Goal: Transaction & Acquisition: Purchase product/service

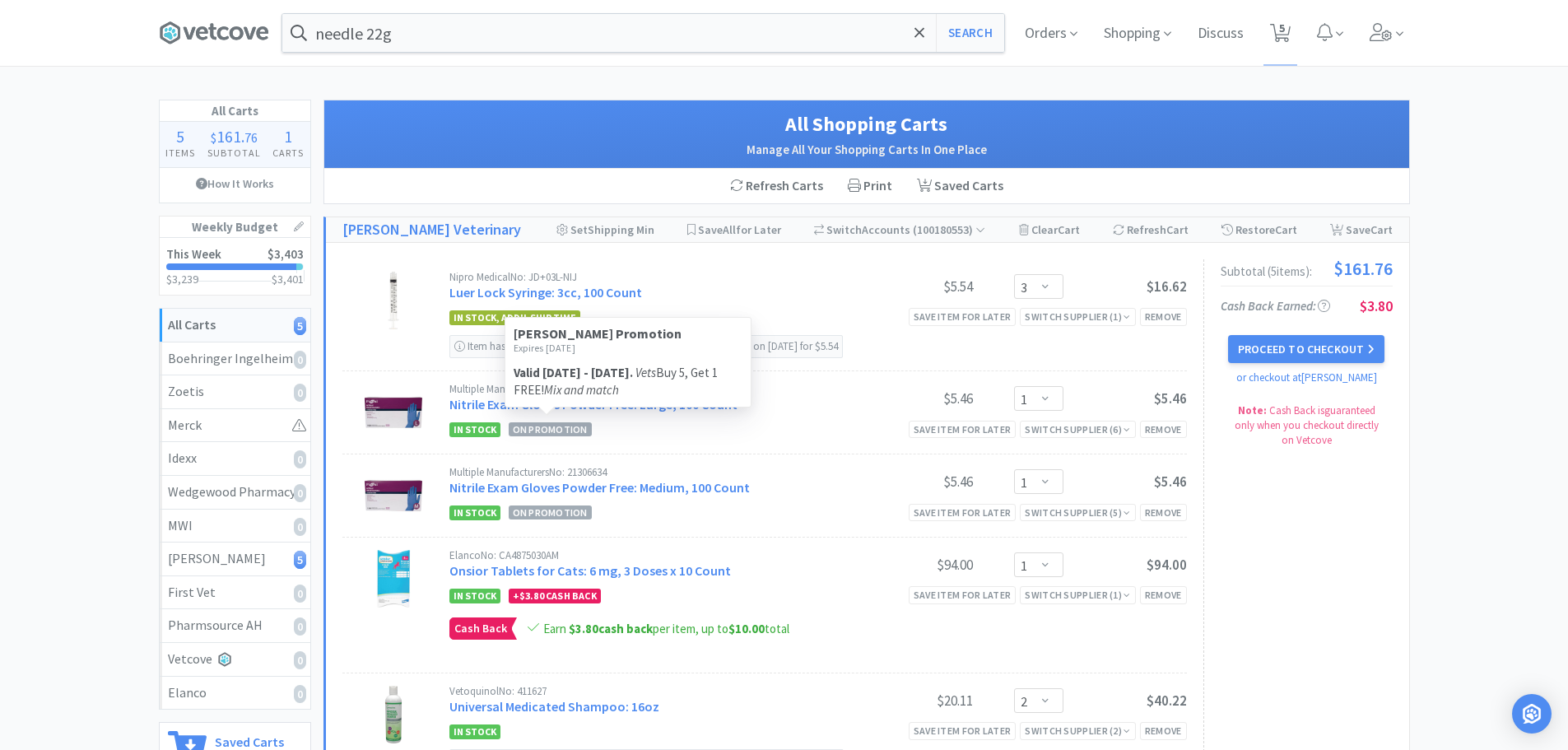
select select "3"
select select "1"
select select "2"
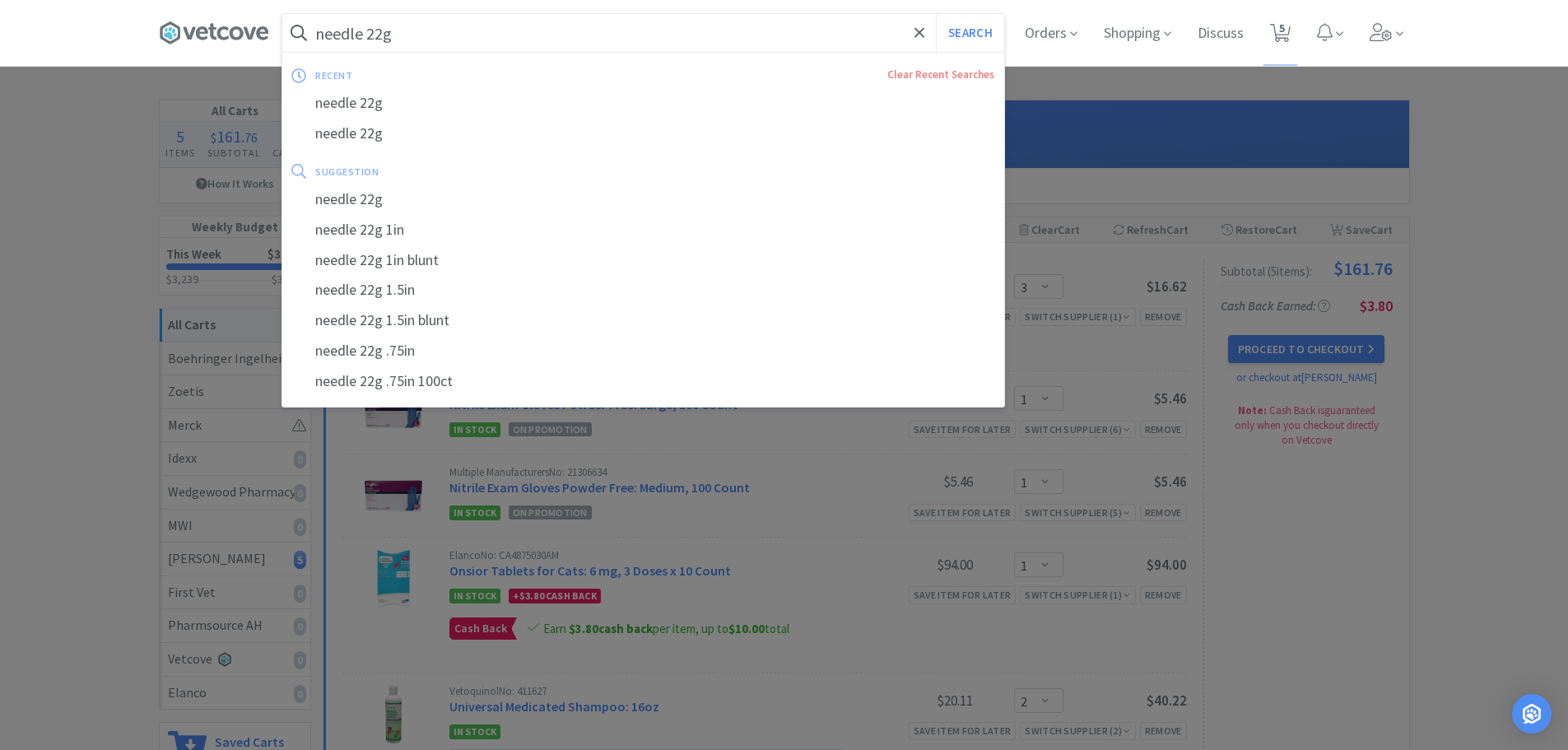
click at [471, 46] on input "needle 22g" at bounding box center [643, 32] width 722 height 37
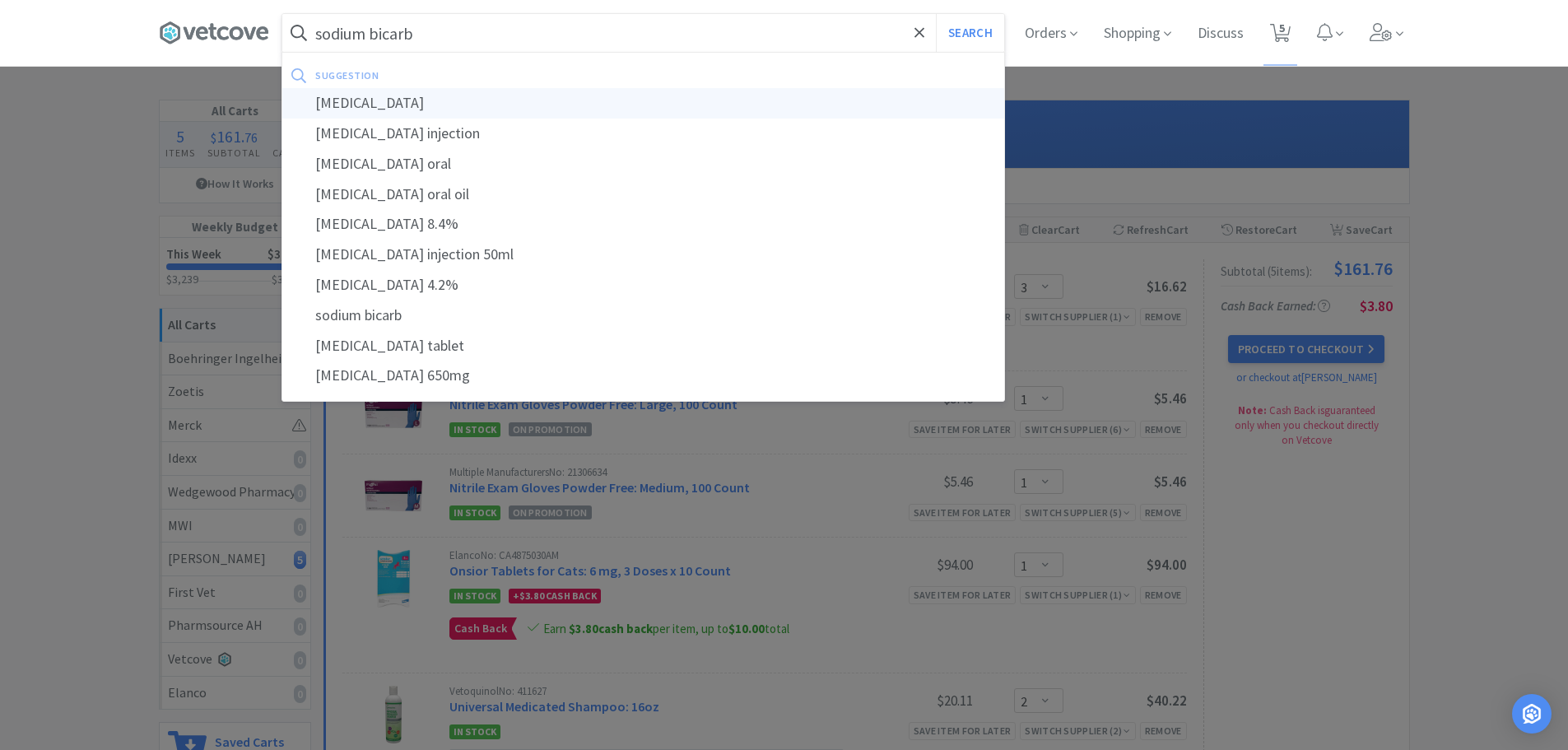
click at [453, 98] on div "[MEDICAL_DATA]" at bounding box center [643, 103] width 722 height 30
type input "[MEDICAL_DATA]"
select select "3"
select select "1"
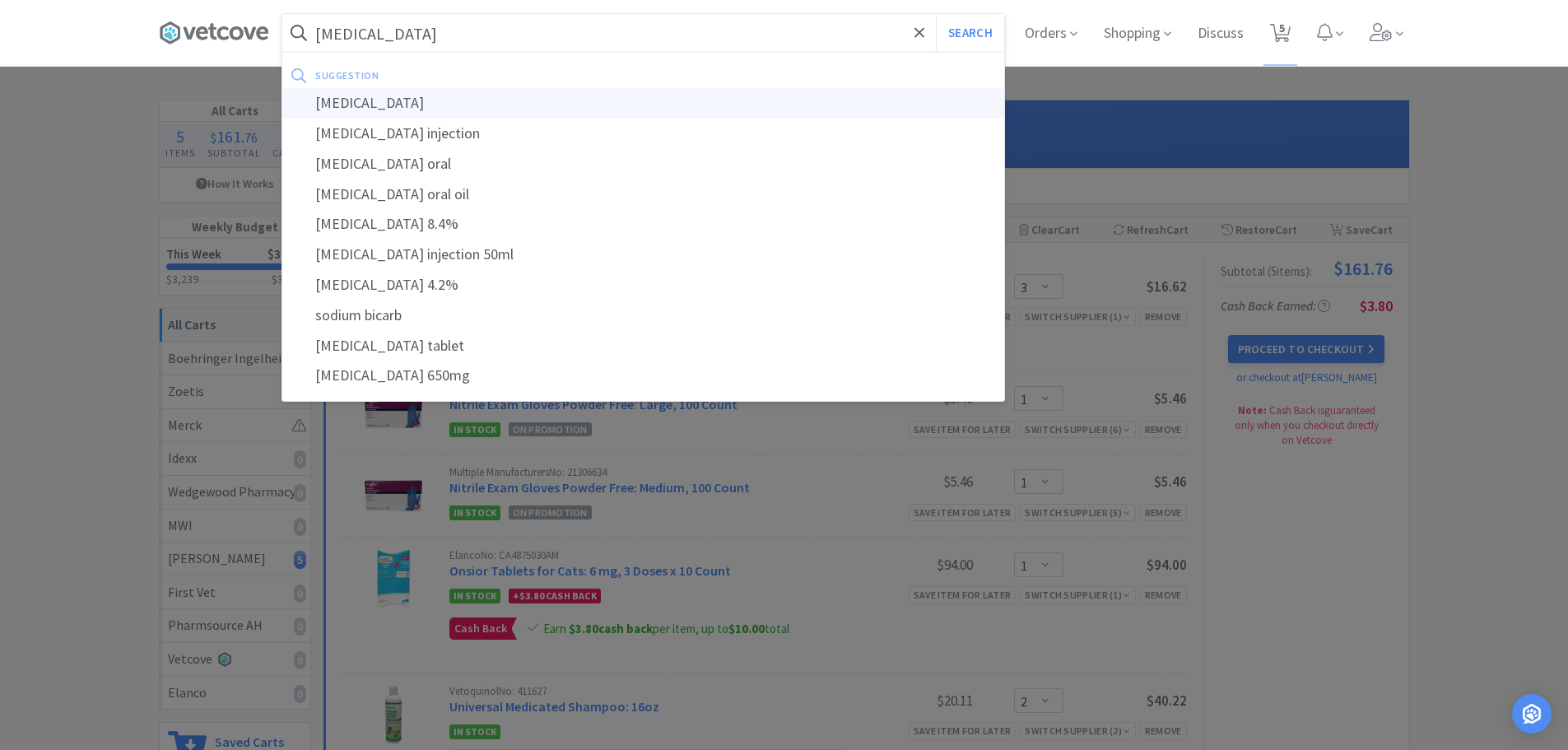
select select "1"
select select "2"
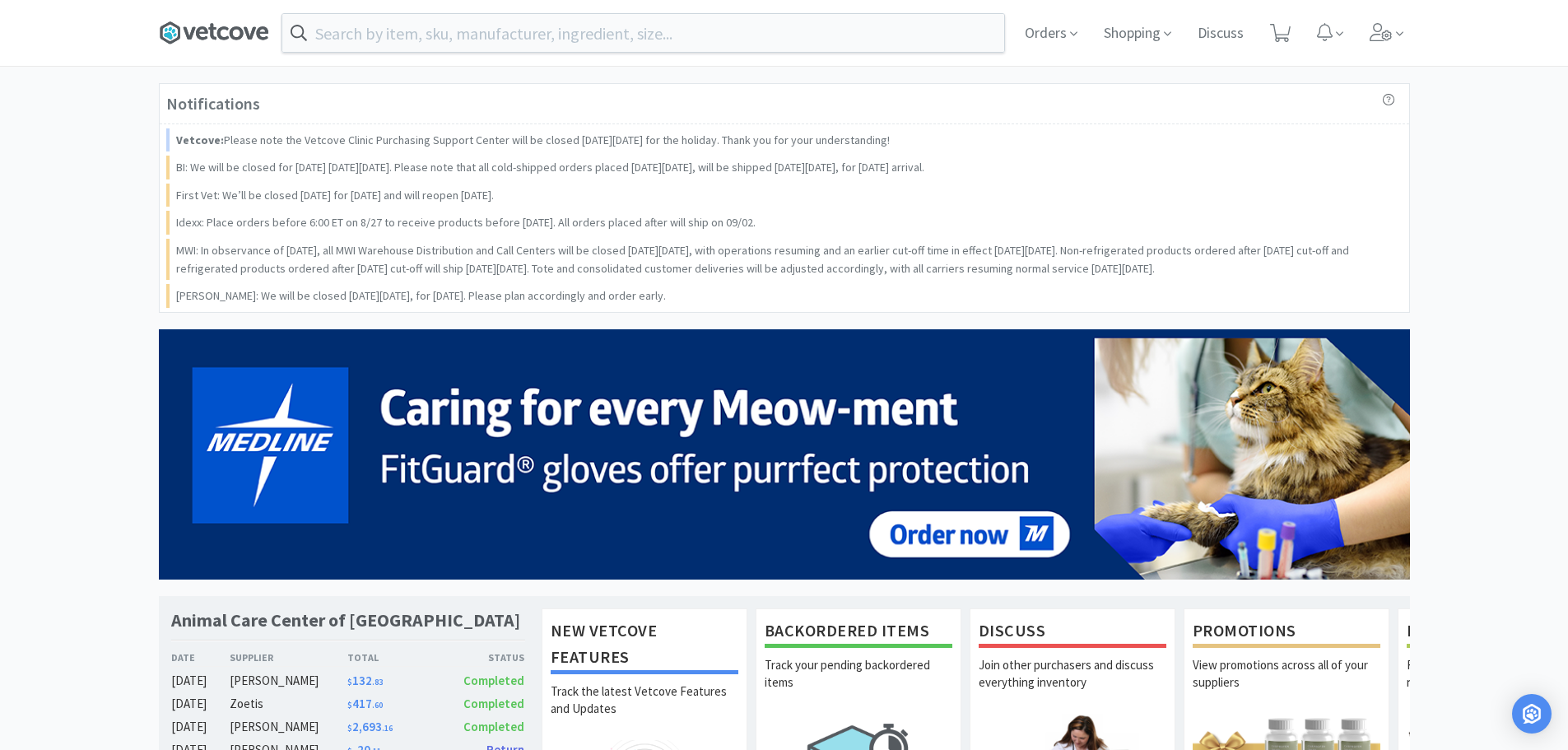
click at [232, 23] on icon at bounding box center [213, 33] width 111 height 24
click at [1033, 25] on span "Orders" at bounding box center [1051, 33] width 66 height 66
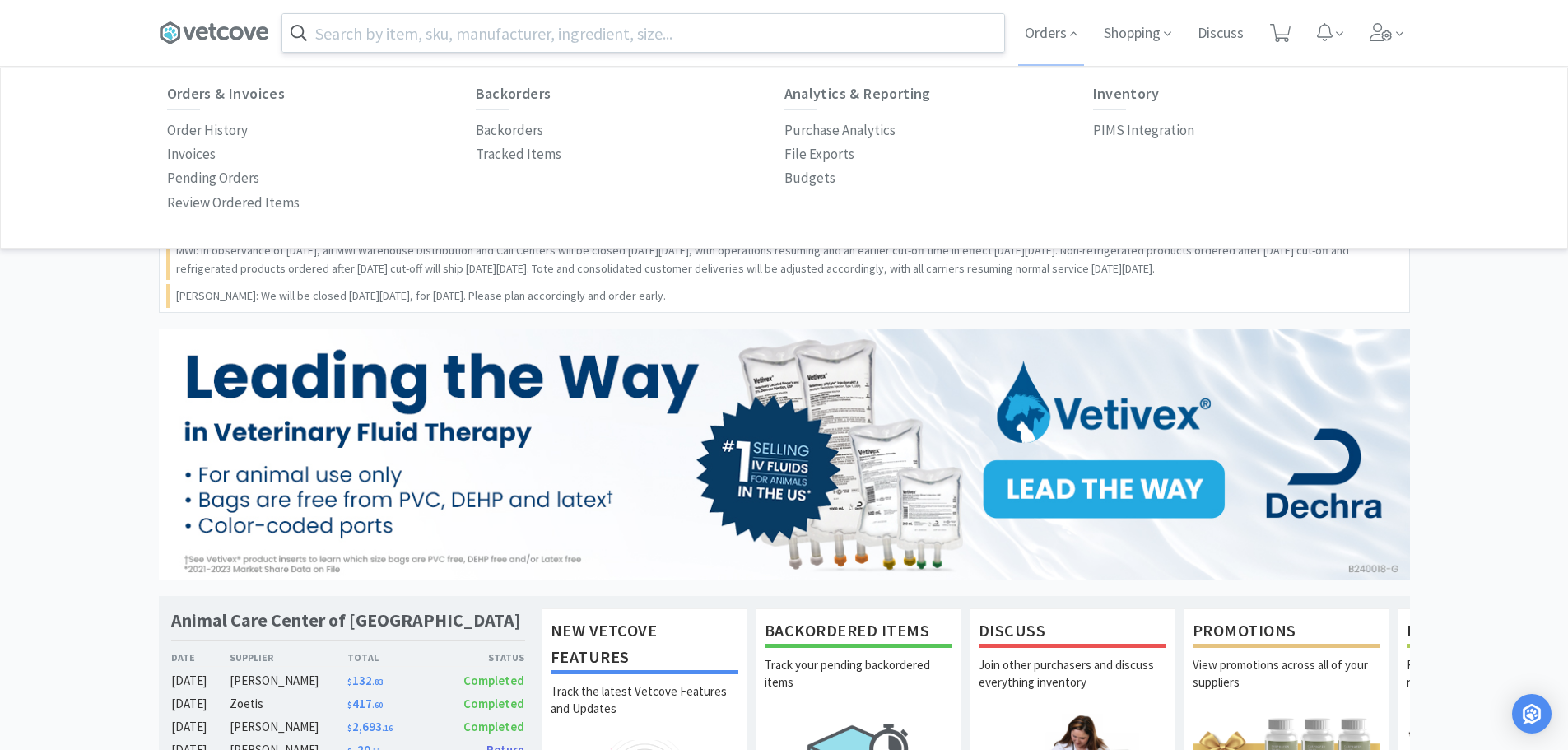
click at [377, 38] on input "text" at bounding box center [643, 32] width 722 height 37
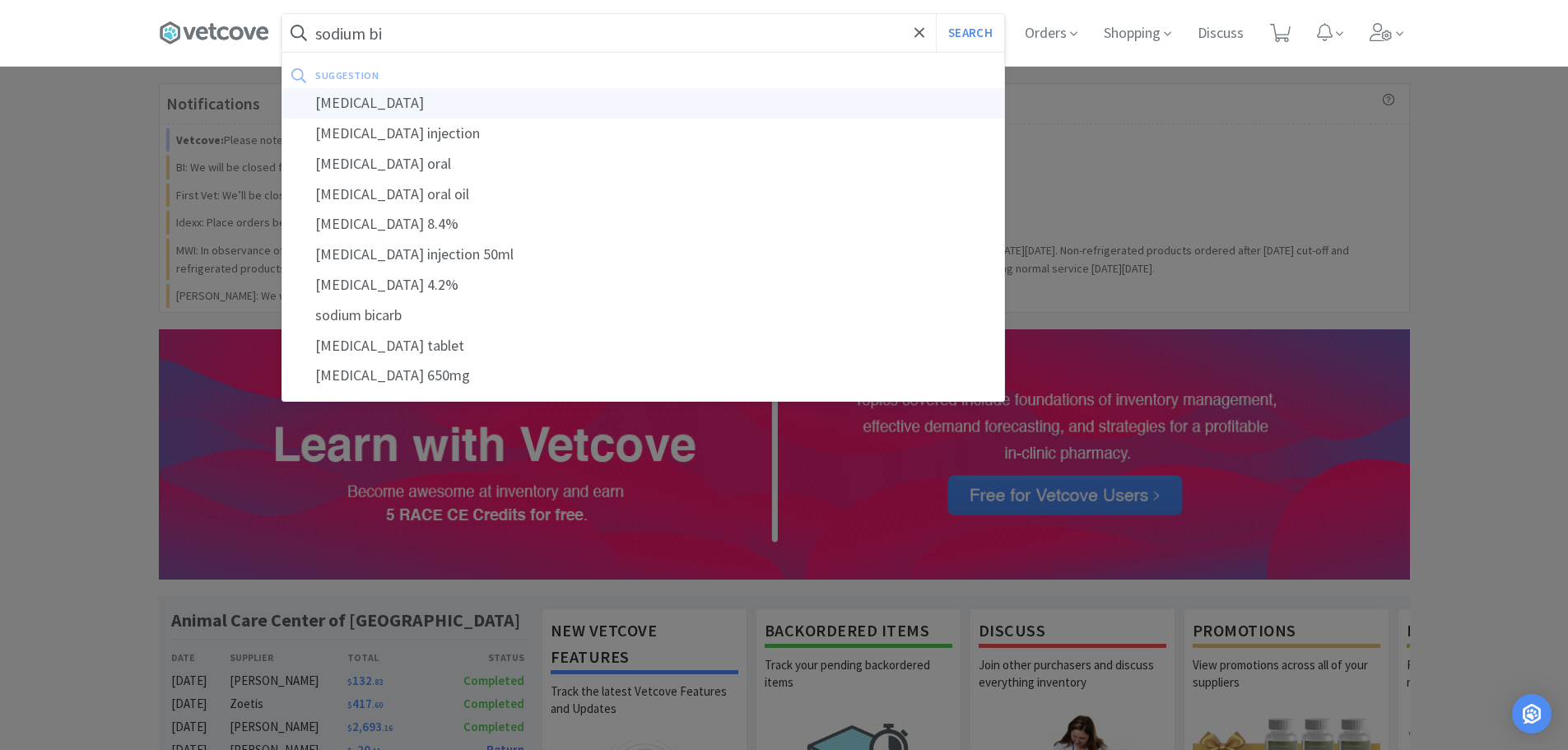
click at [376, 103] on div "[MEDICAL_DATA]" at bounding box center [643, 103] width 722 height 30
type input "[MEDICAL_DATA]"
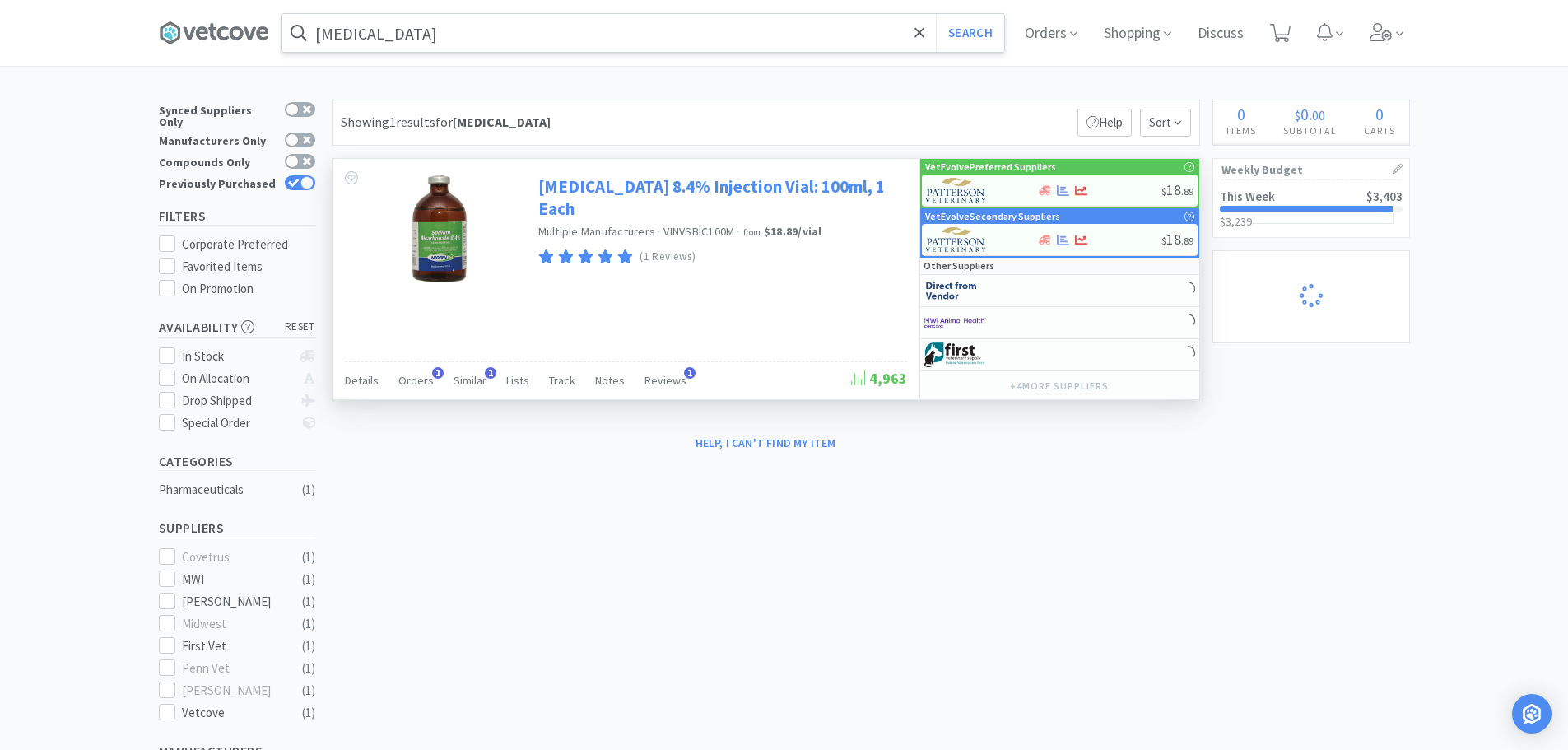
select select "3"
select select "1"
select select "2"
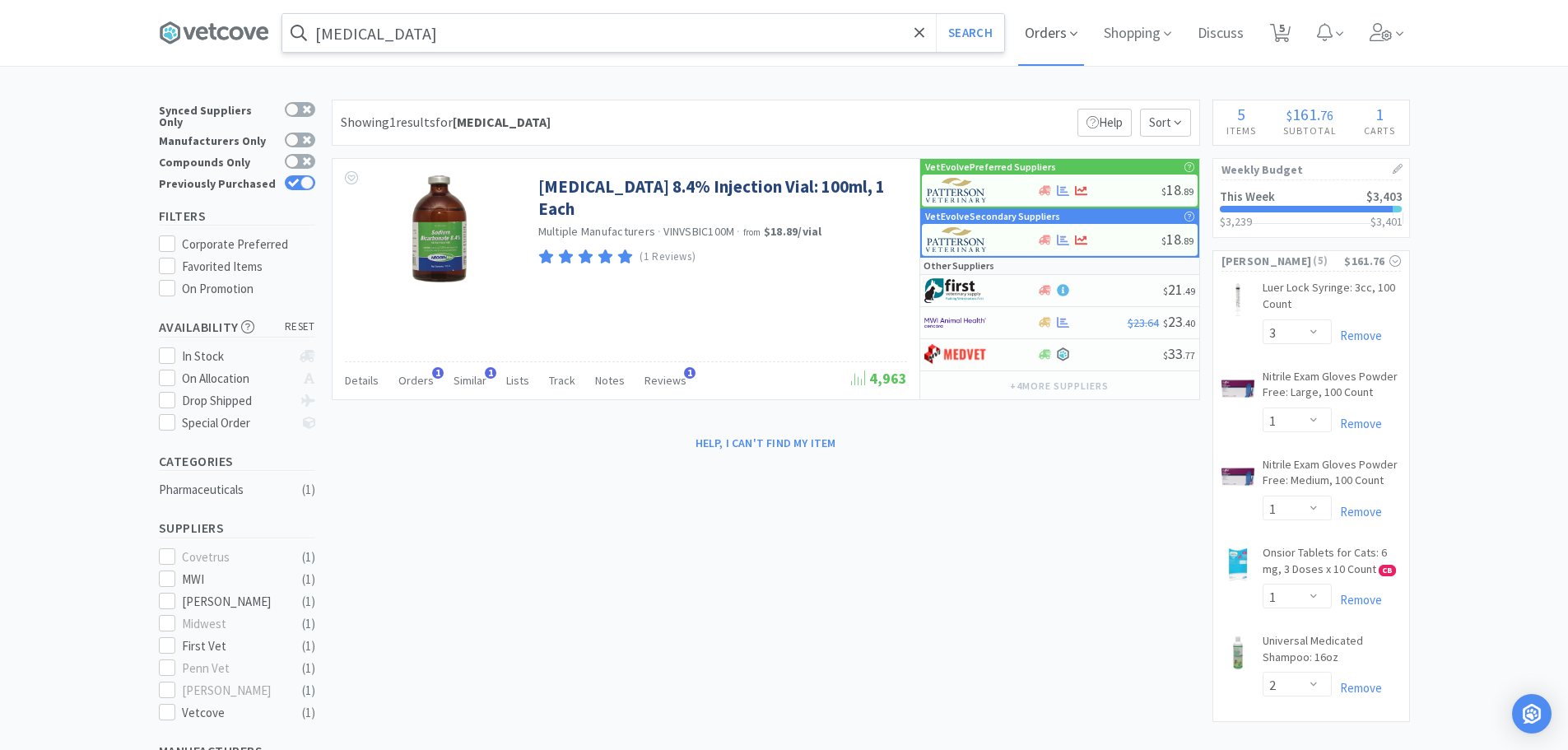
click at [1064, 30] on span "Orders" at bounding box center [1051, 33] width 66 height 66
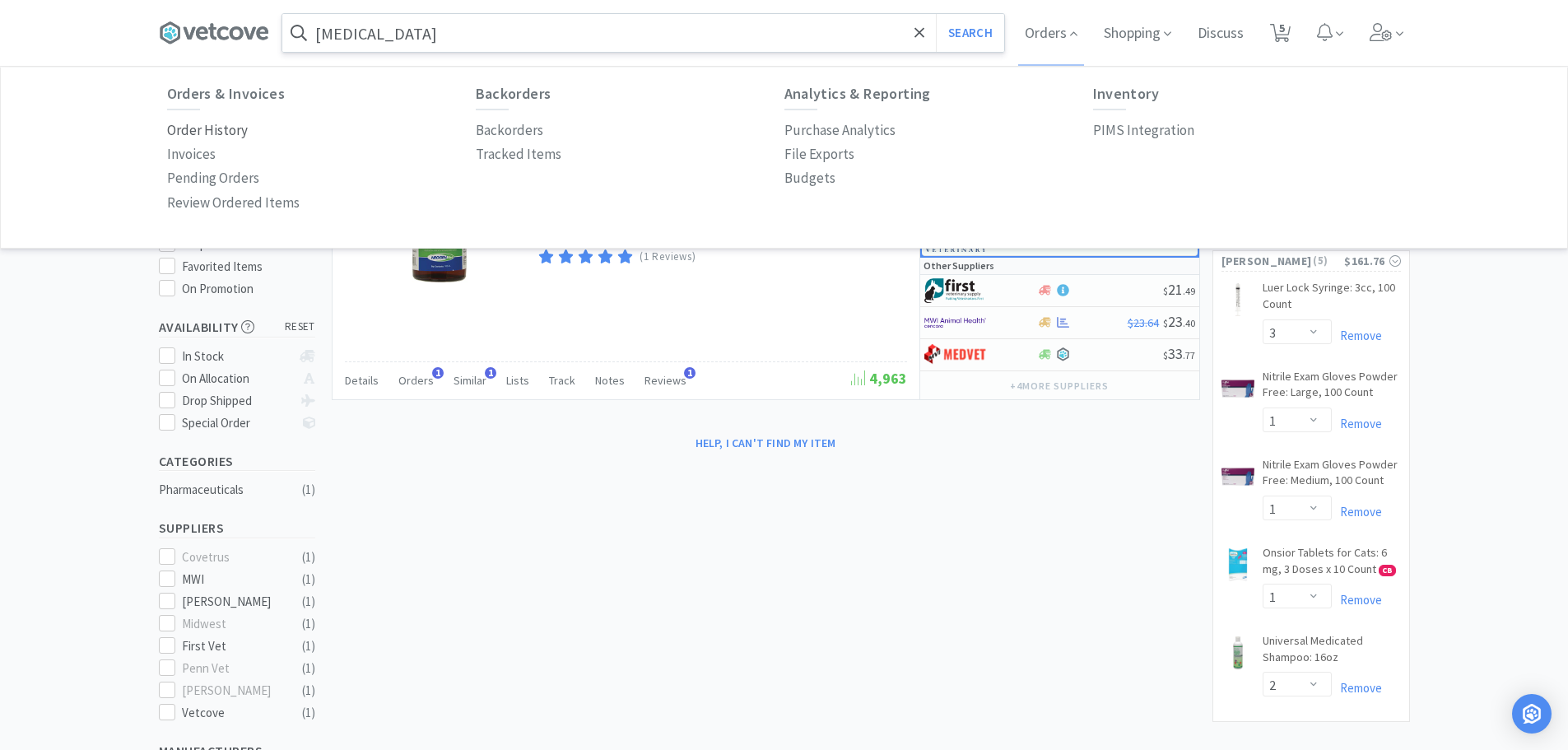
click at [220, 132] on p "Order History" at bounding box center [207, 131] width 81 height 23
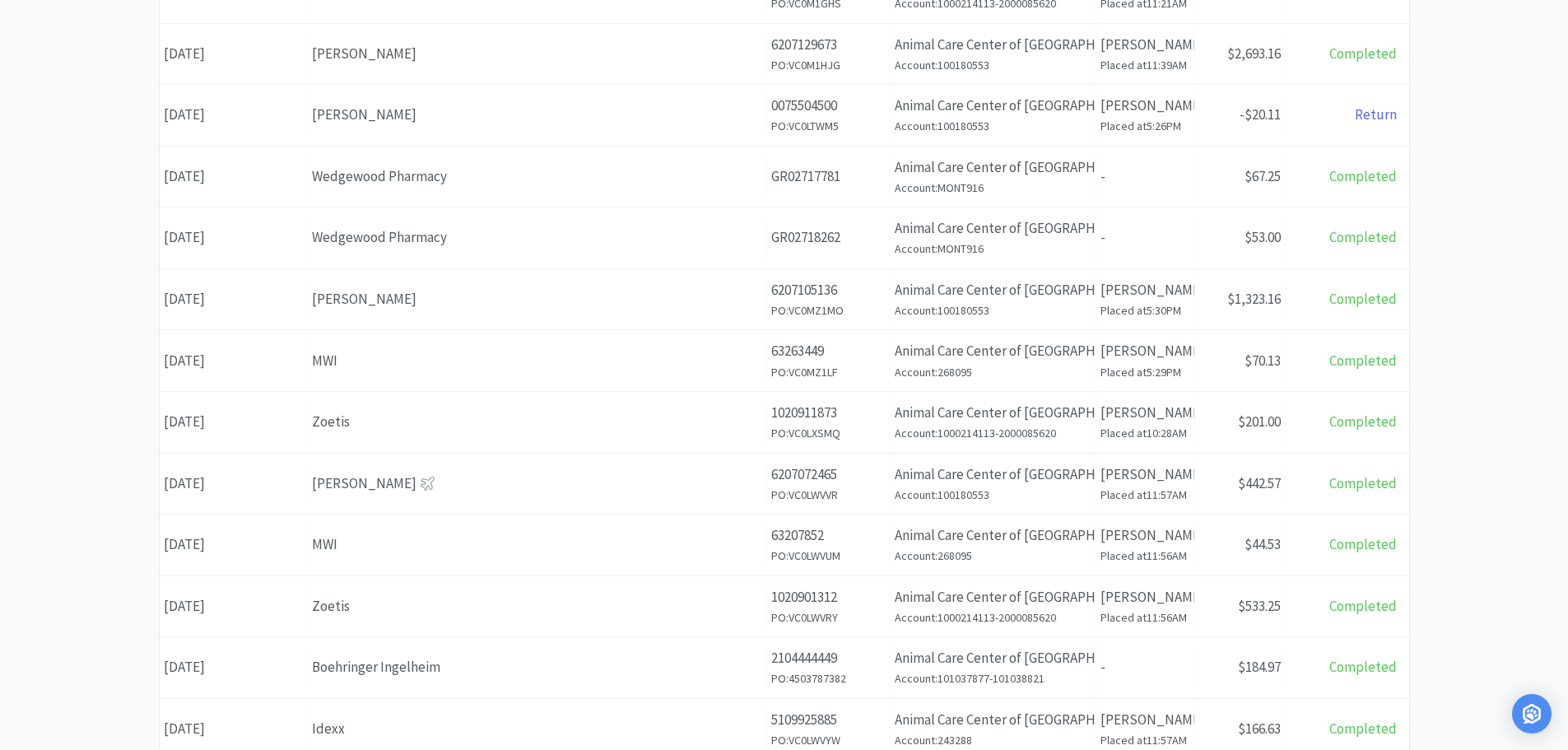
scroll to position [608, 0]
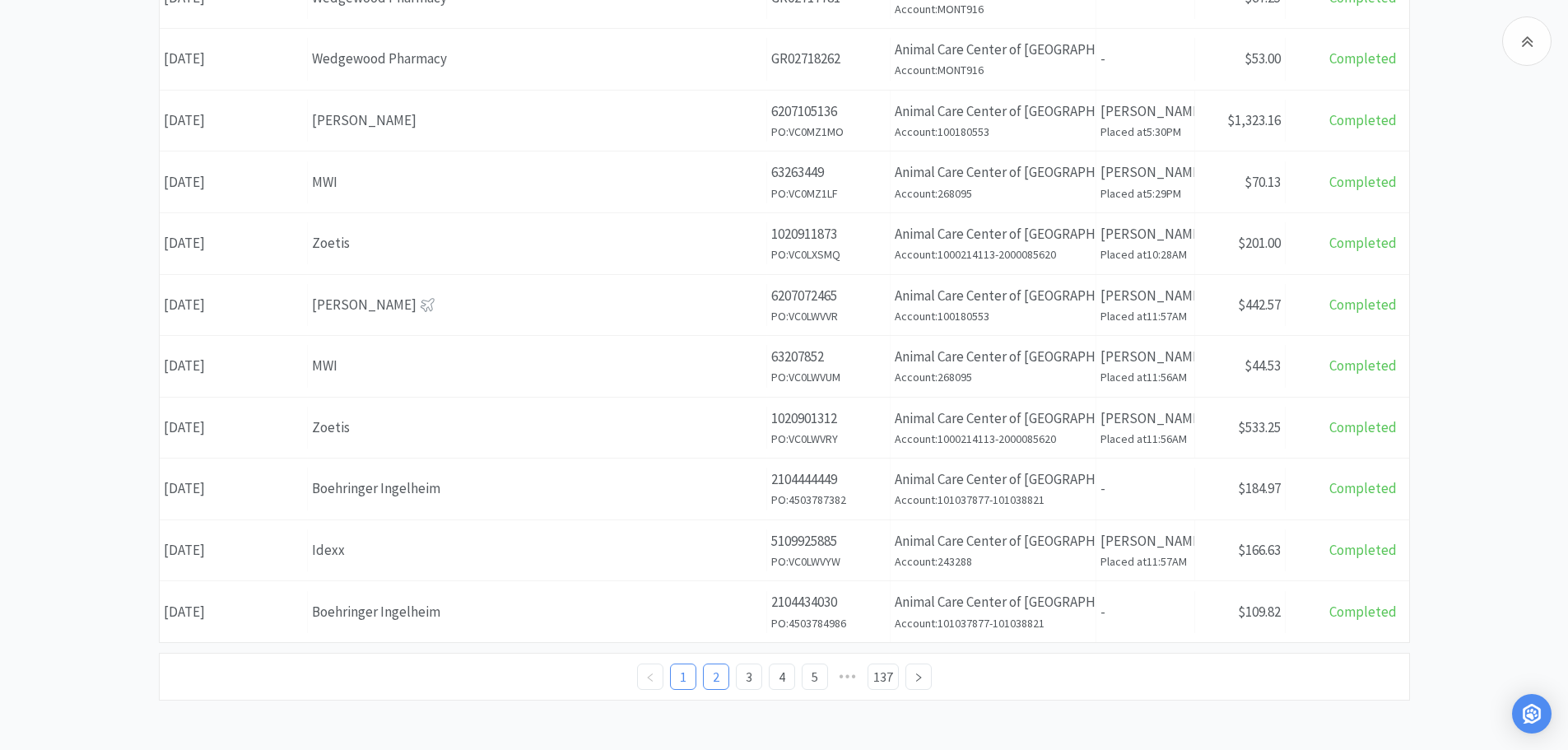
click at [725, 673] on link "2" at bounding box center [716, 676] width 24 height 24
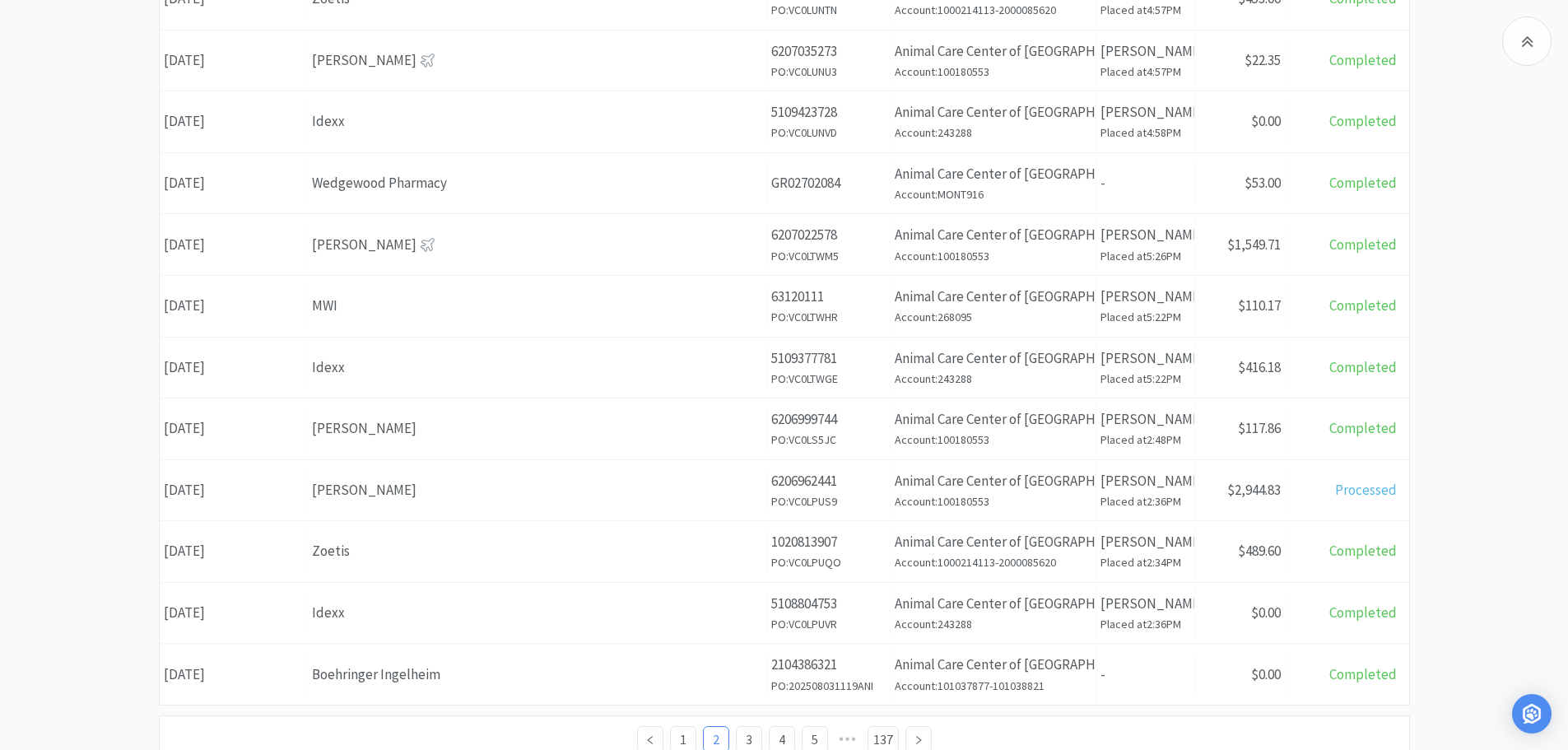
scroll to position [576, 0]
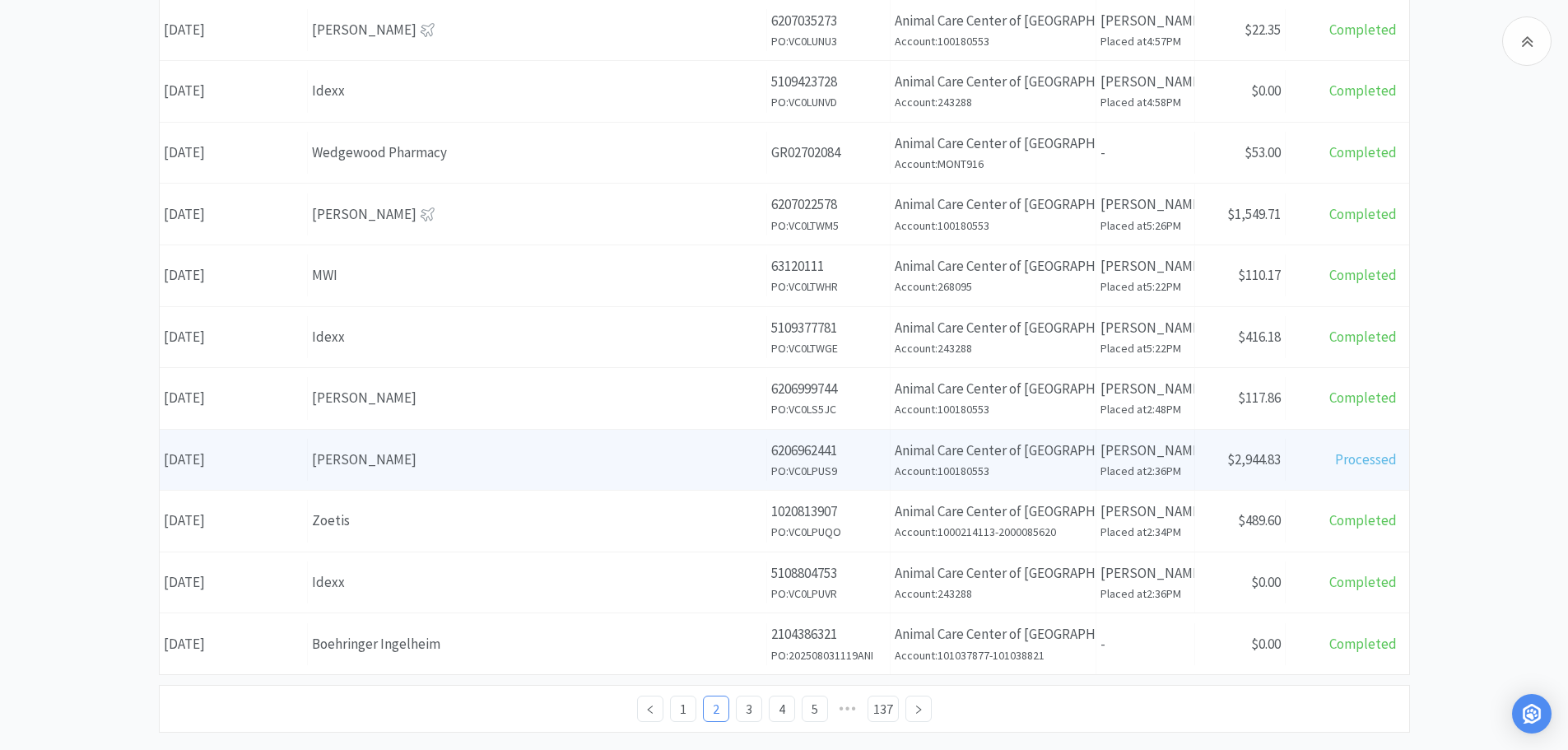
click at [426, 457] on div "[PERSON_NAME]" at bounding box center [537, 460] width 450 height 23
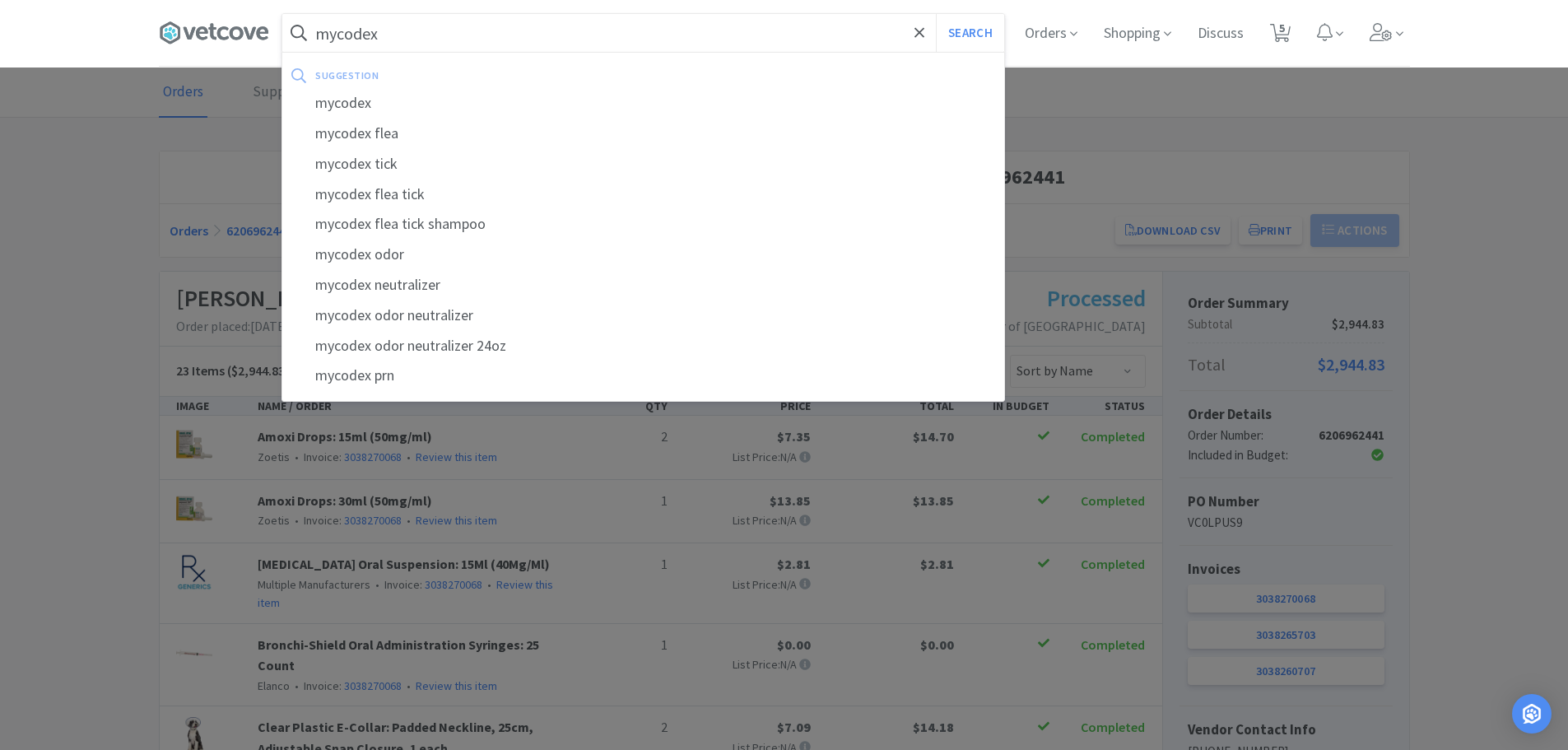
type input "mycodex"
click at [936, 14] on button "Search" at bounding box center [970, 32] width 68 height 37
select select "3"
select select "1"
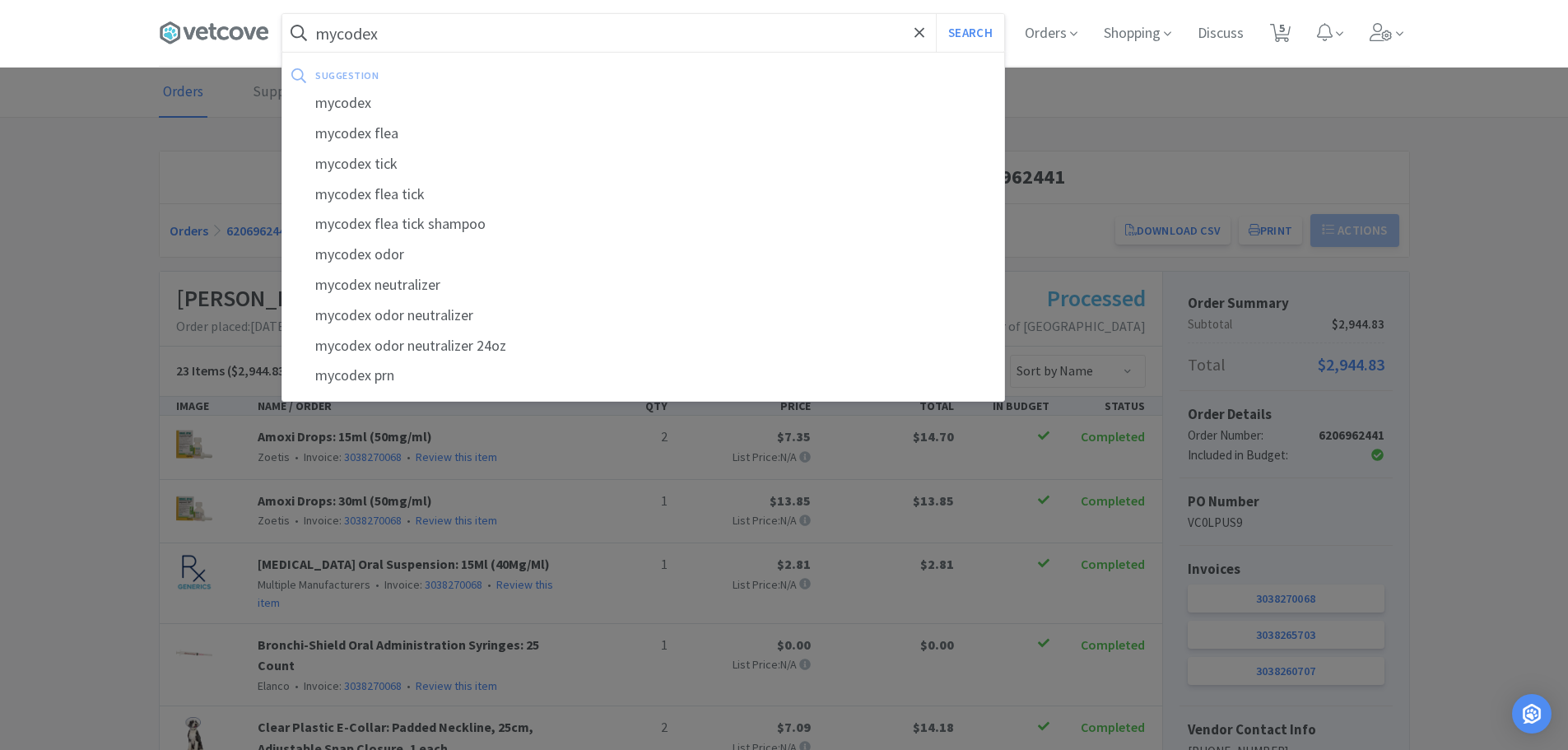
select select "1"
select select "2"
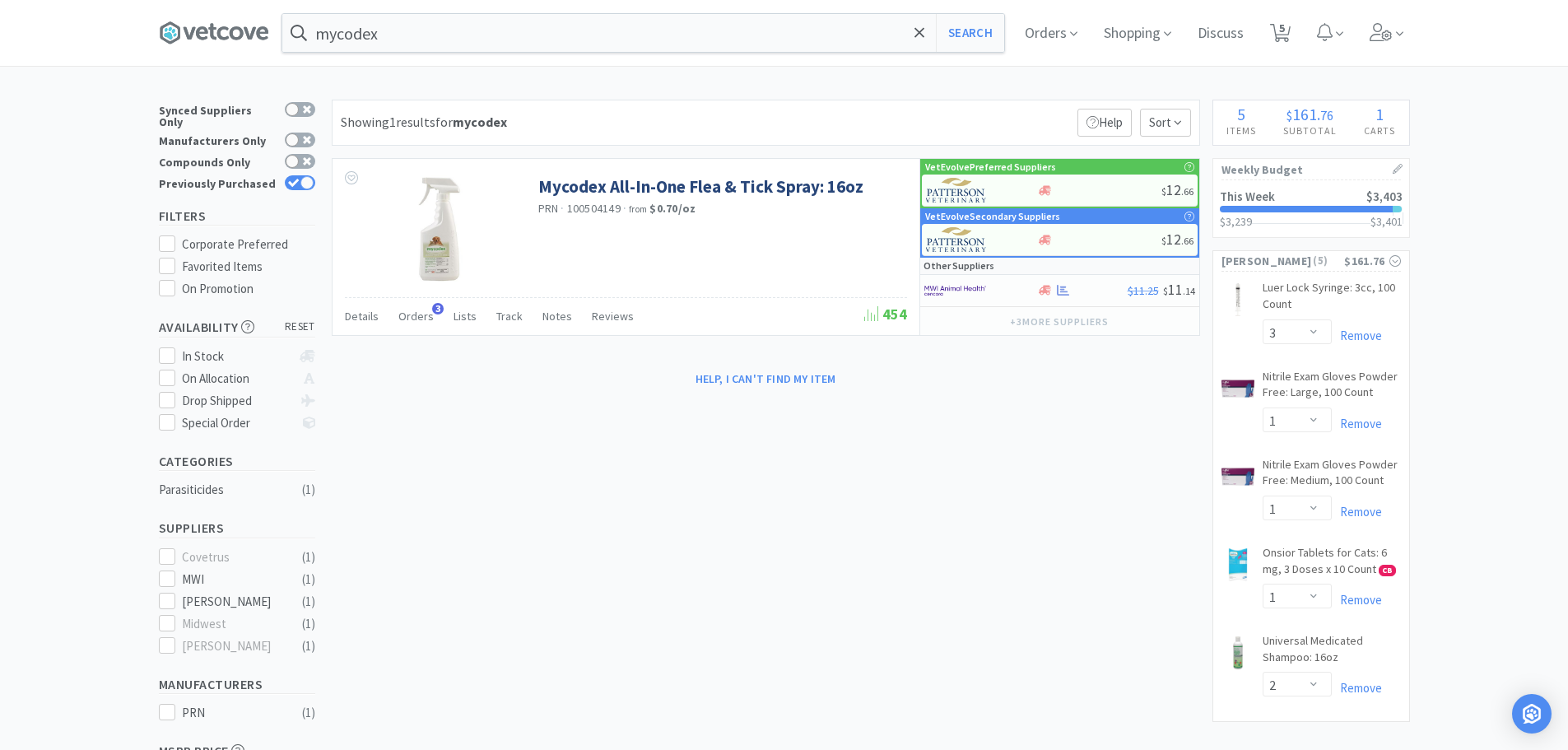
click at [280, 43] on span at bounding box center [220, 33] width 124 height 66
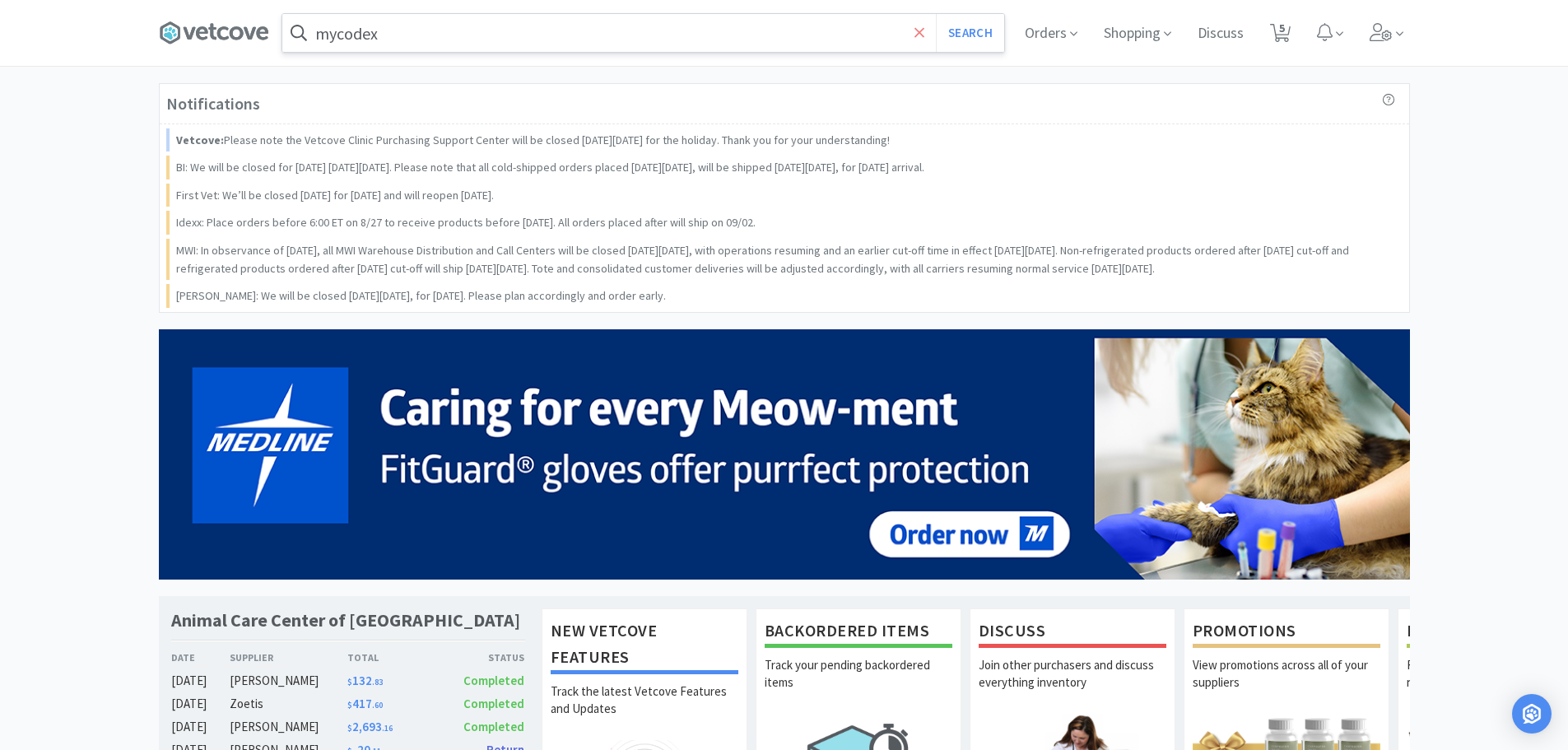
click at [916, 33] on icon at bounding box center [919, 31] width 10 height 10
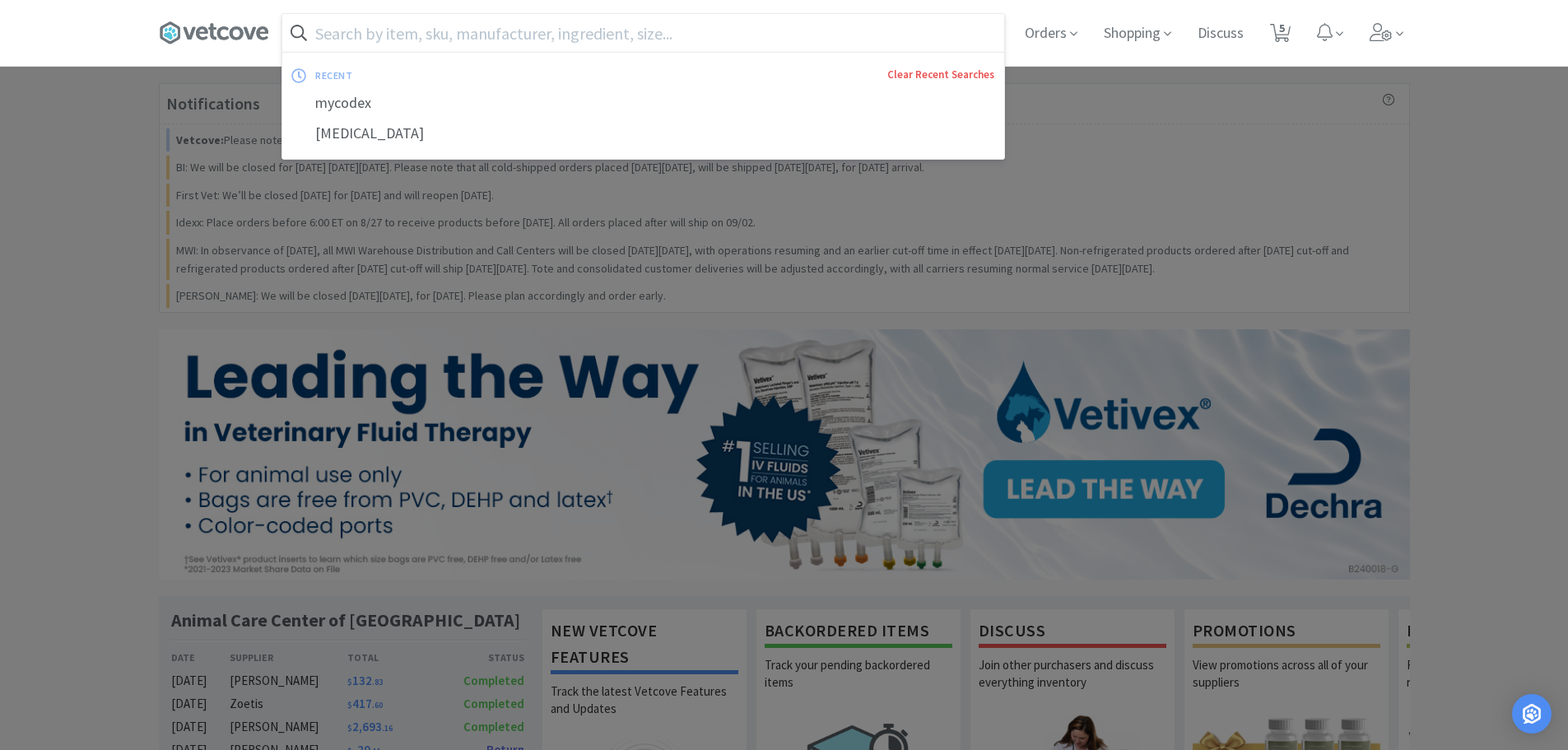
click at [919, 69] on link "Clear Recent Searches" at bounding box center [940, 74] width 107 height 14
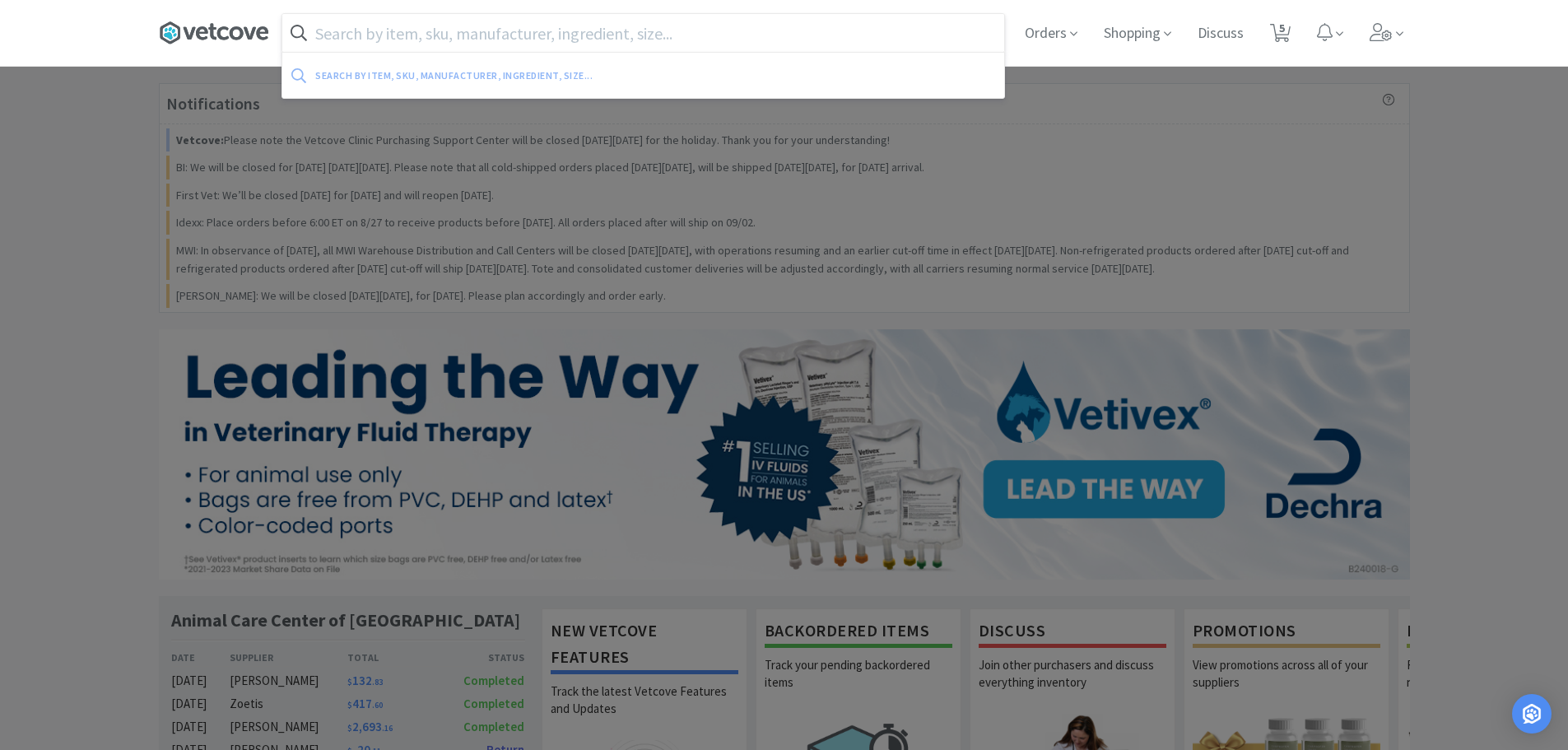
click at [216, 34] on icon at bounding box center [213, 33] width 111 height 24
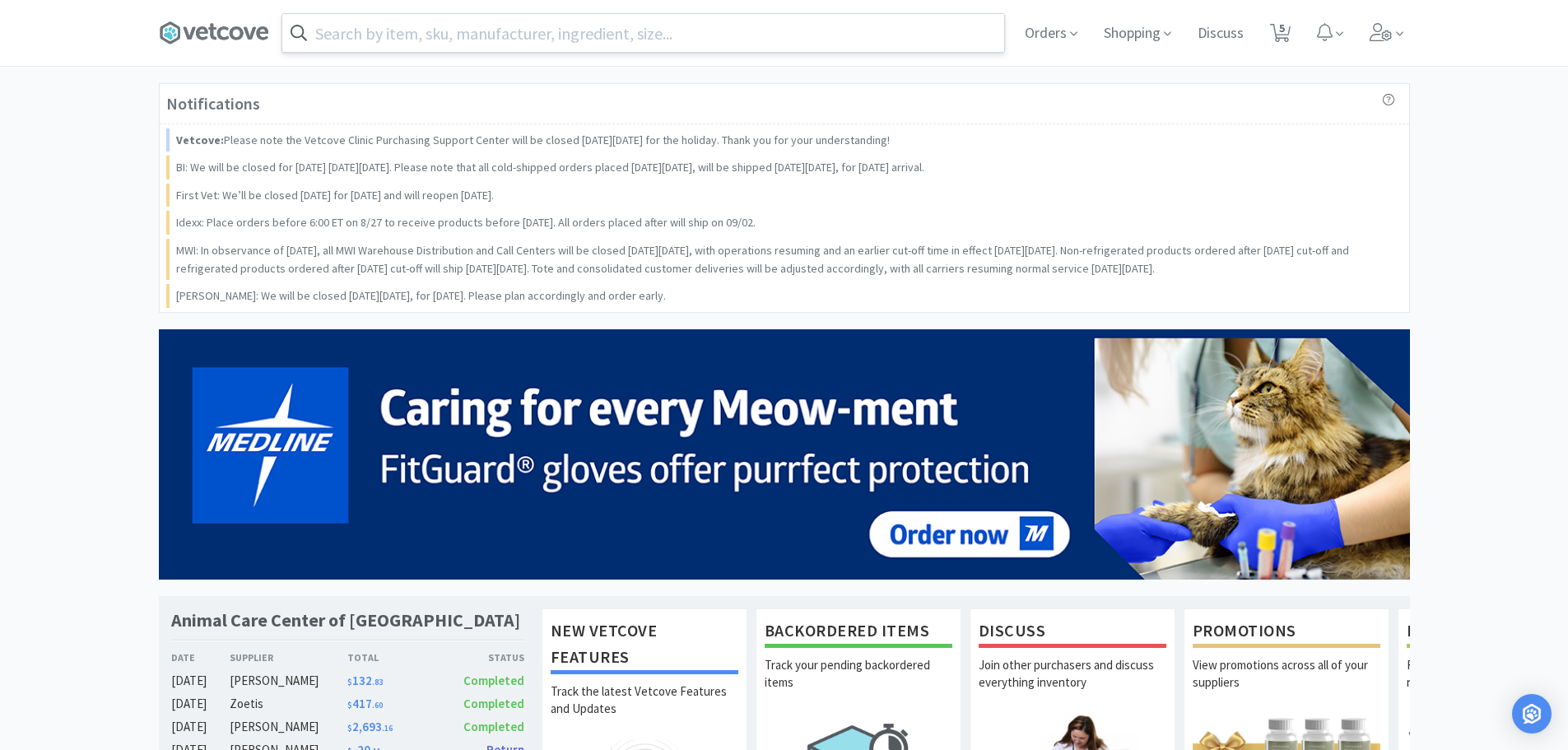
click at [97, 156] on div "Notifications Vetcove: Please note the Vetcove Clinic Purchasing Support Center…" at bounding box center [784, 615] width 1568 height 1064
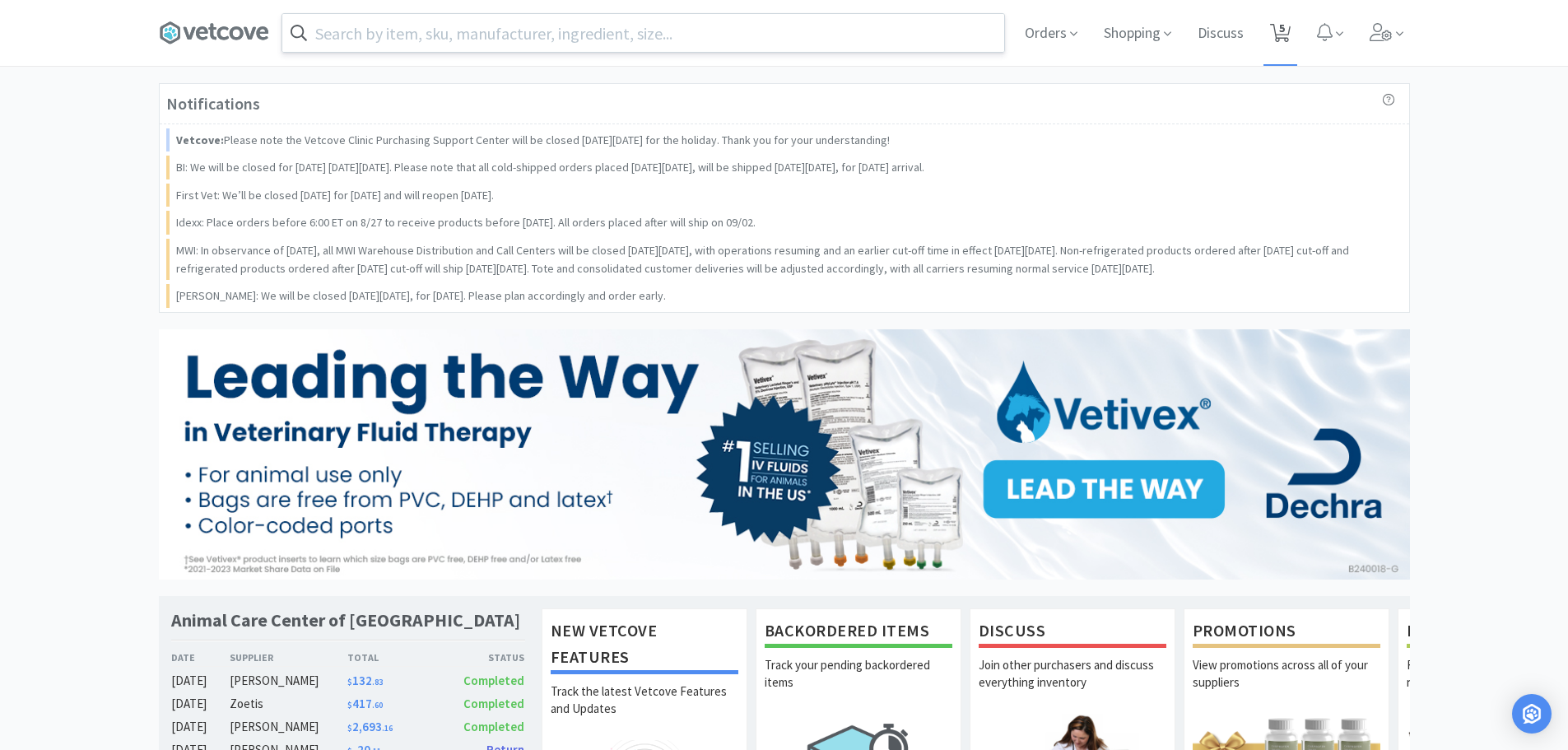
click at [1270, 19] on span "5" at bounding box center [1280, 33] width 34 height 66
select select "3"
select select "1"
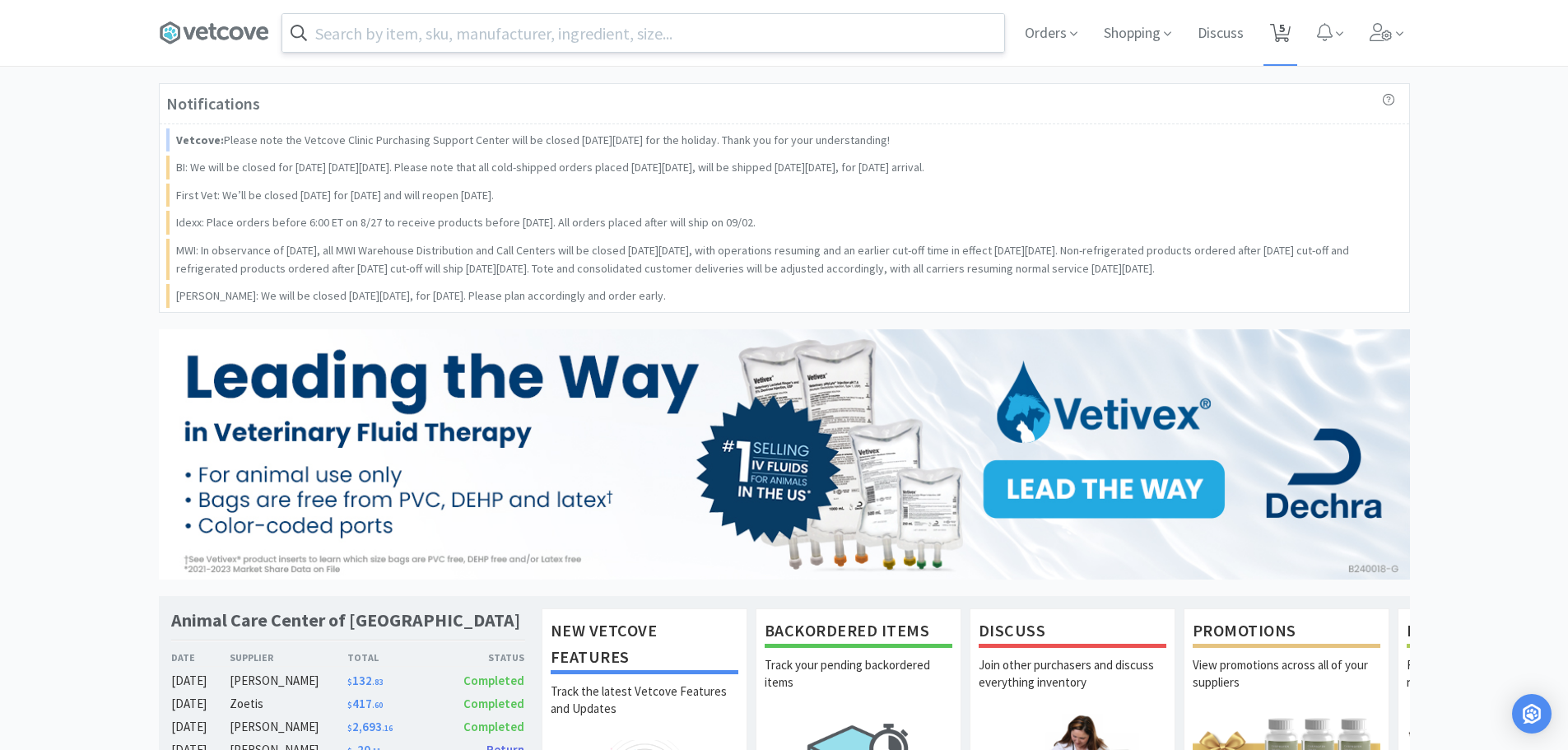
select select "2"
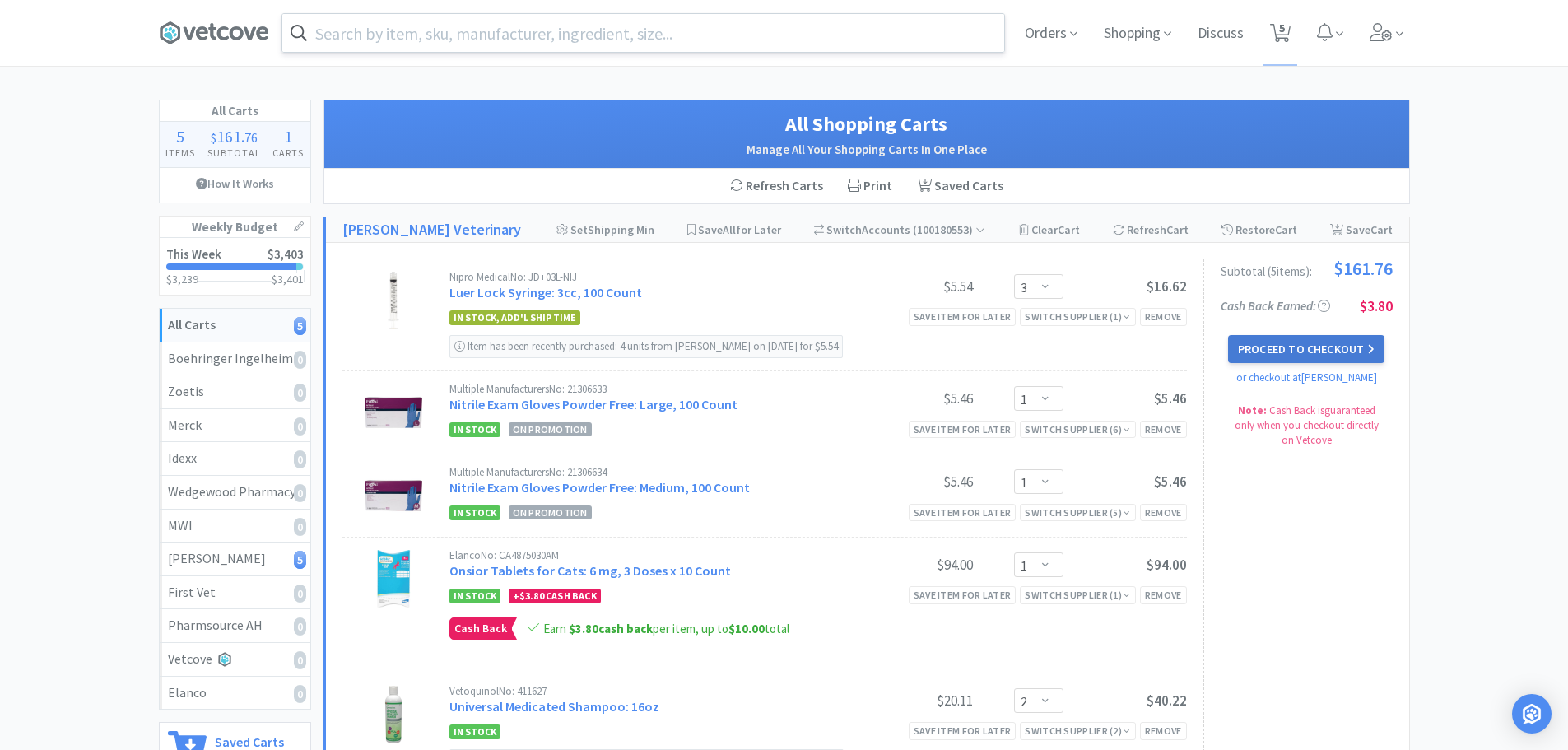
click at [1326, 355] on button "Proceed to Checkout" at bounding box center [1307, 349] width 157 height 28
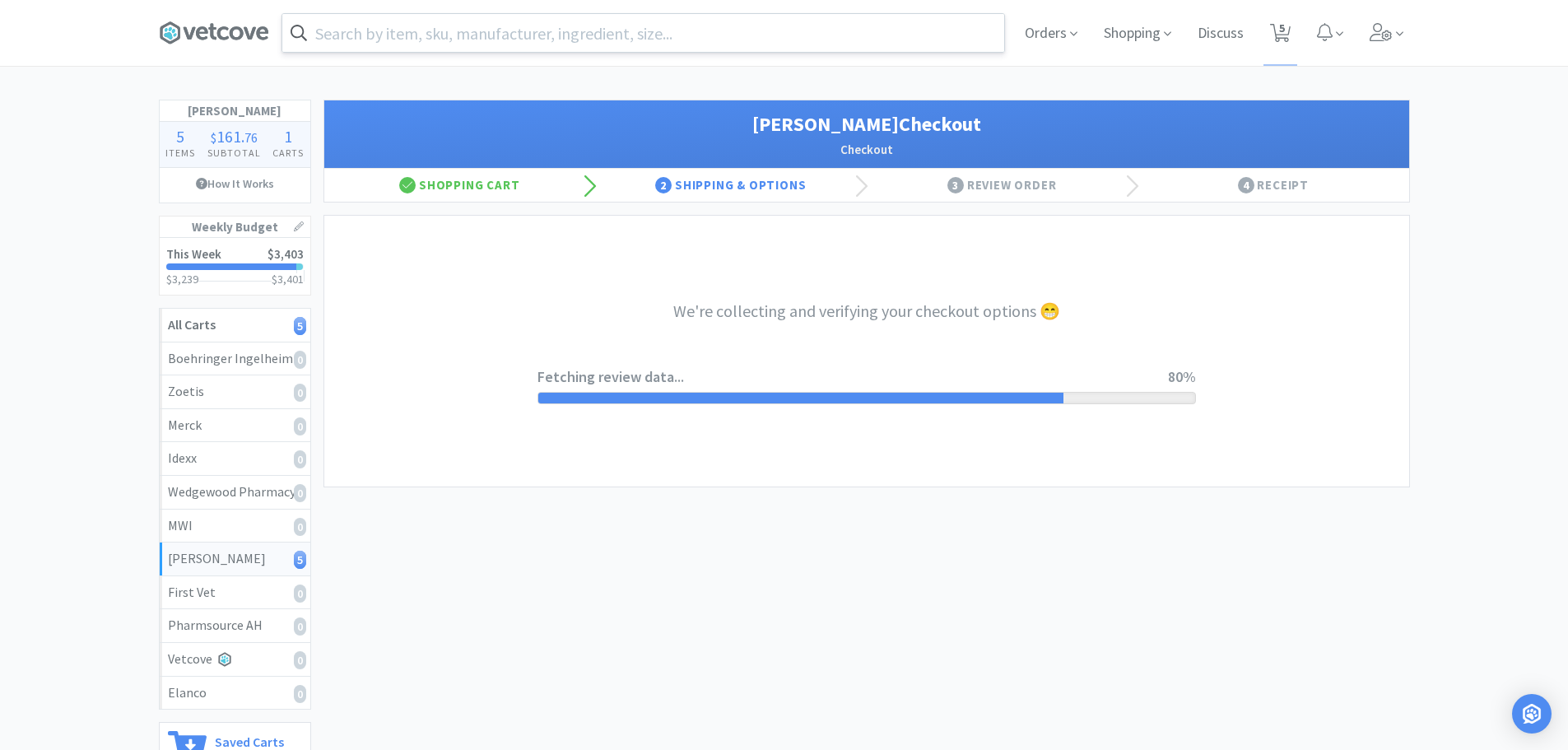
select select "1"
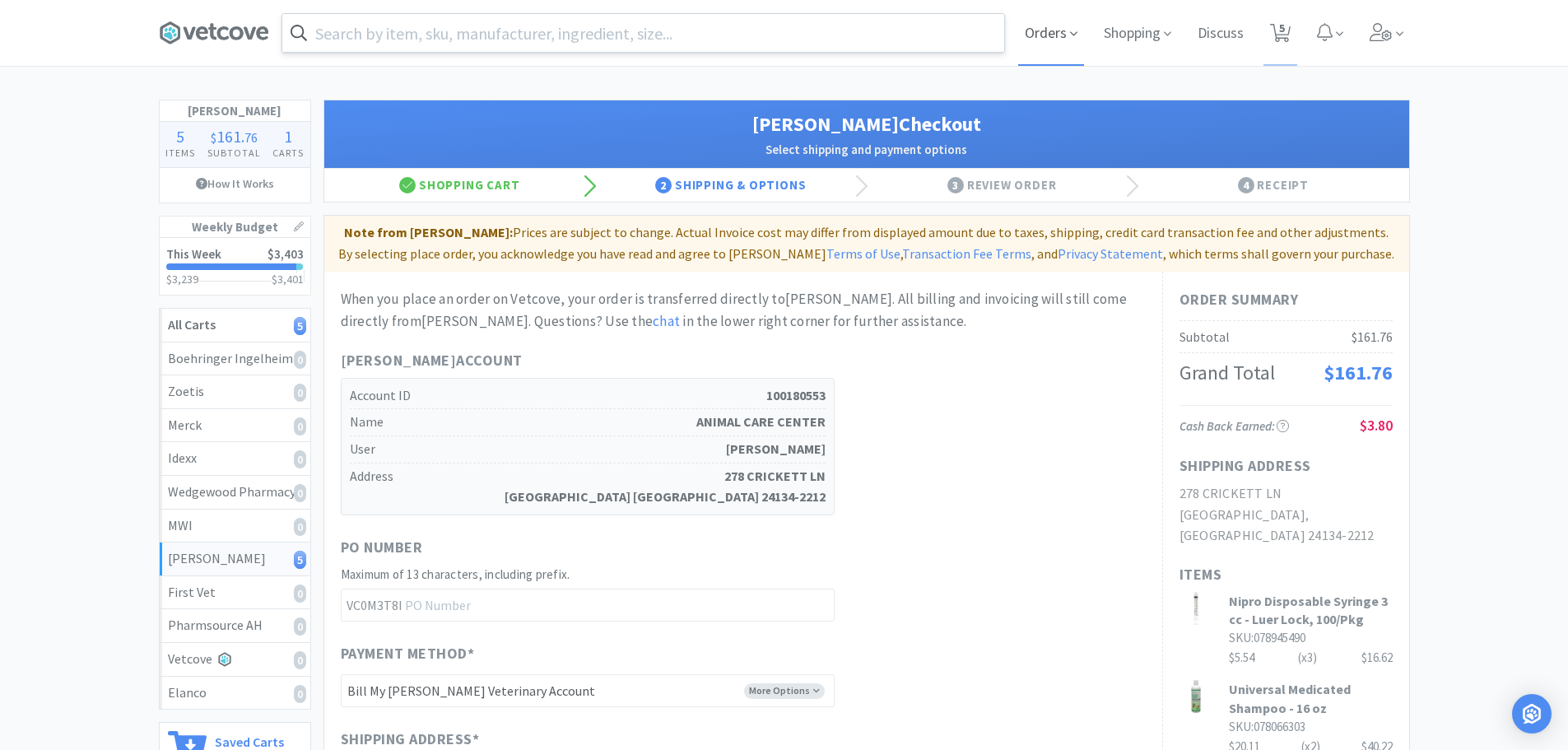
click at [1053, 33] on span "Orders" at bounding box center [1051, 33] width 66 height 66
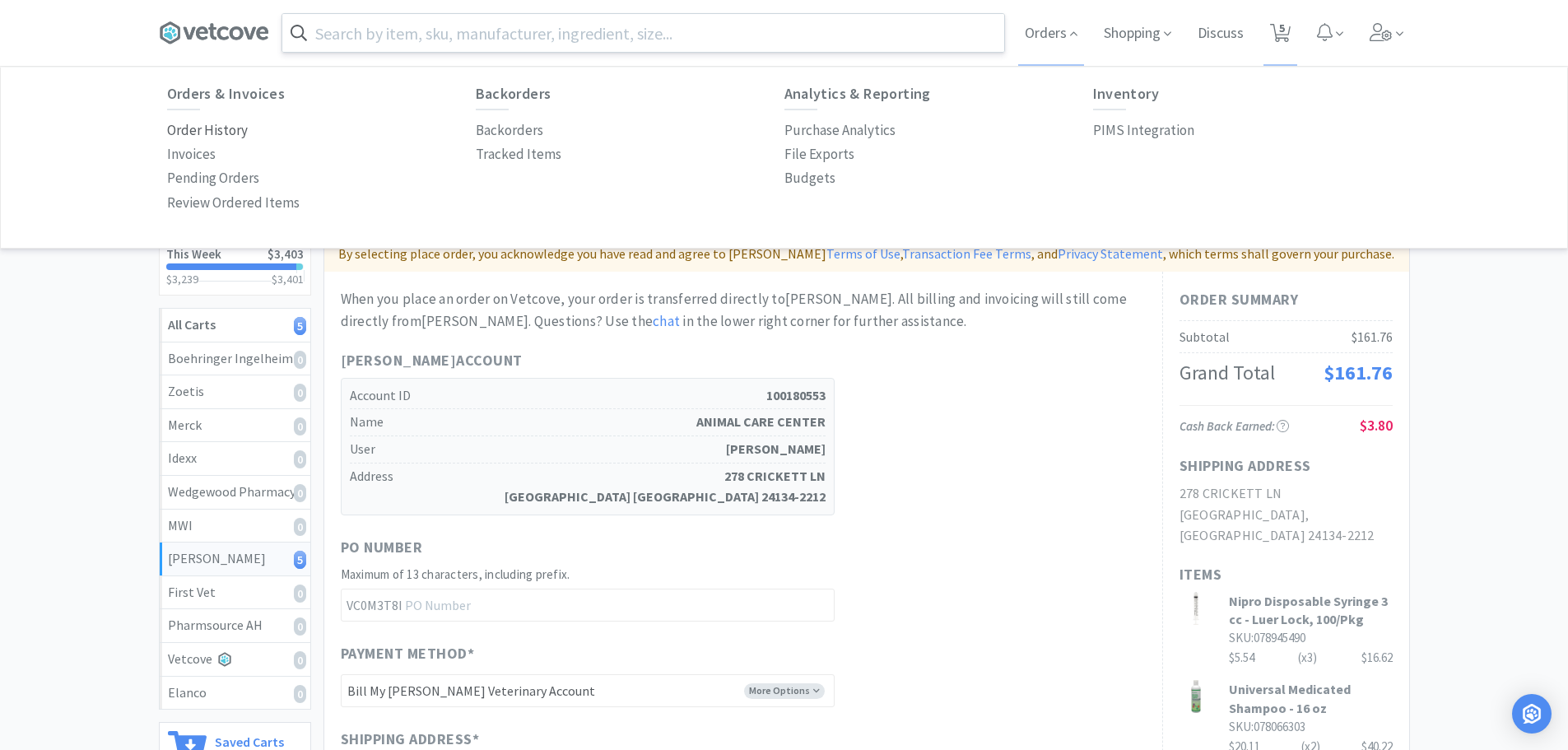
click at [208, 121] on p "Order History" at bounding box center [207, 131] width 81 height 23
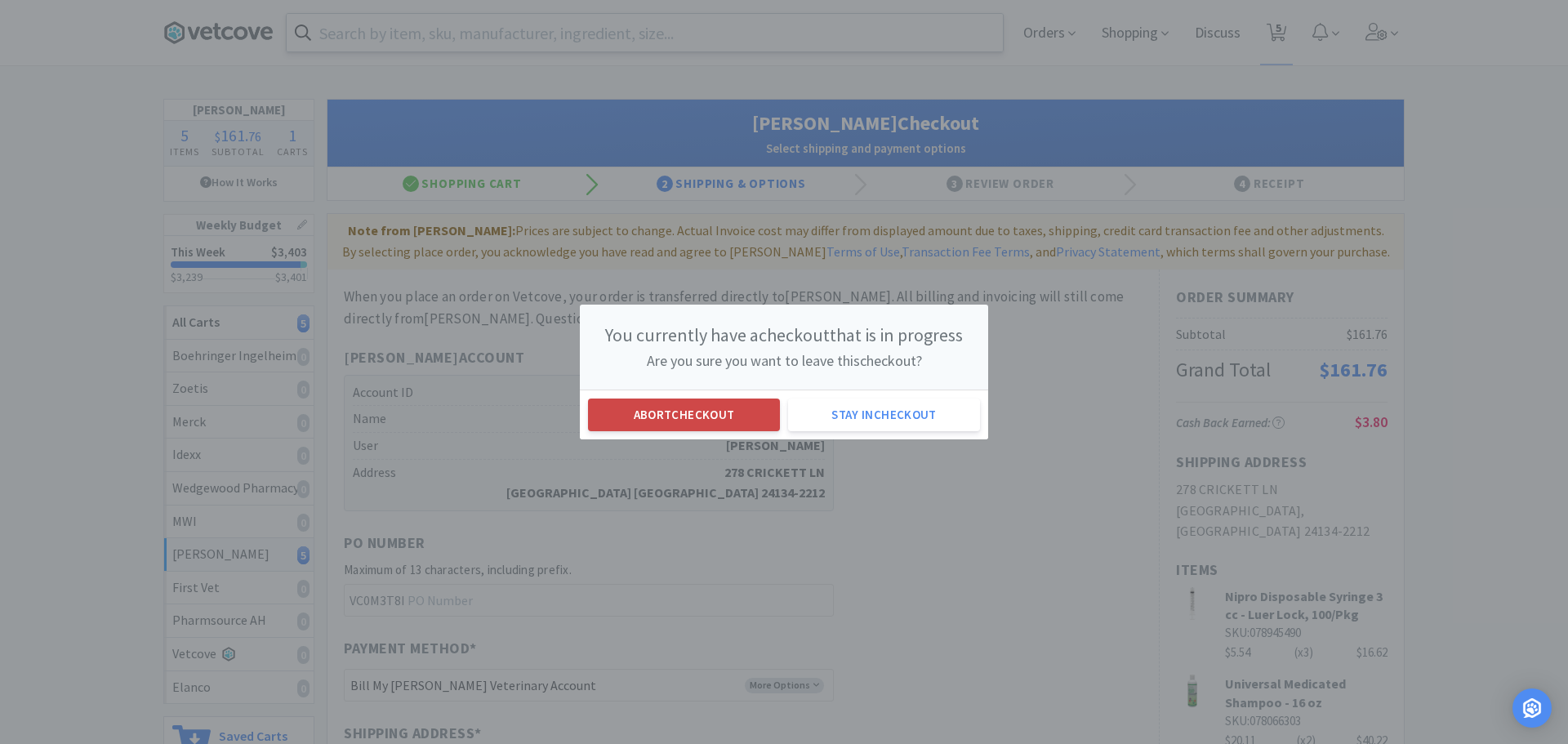
click at [716, 405] on button "Abort checkout" at bounding box center [684, 415] width 192 height 33
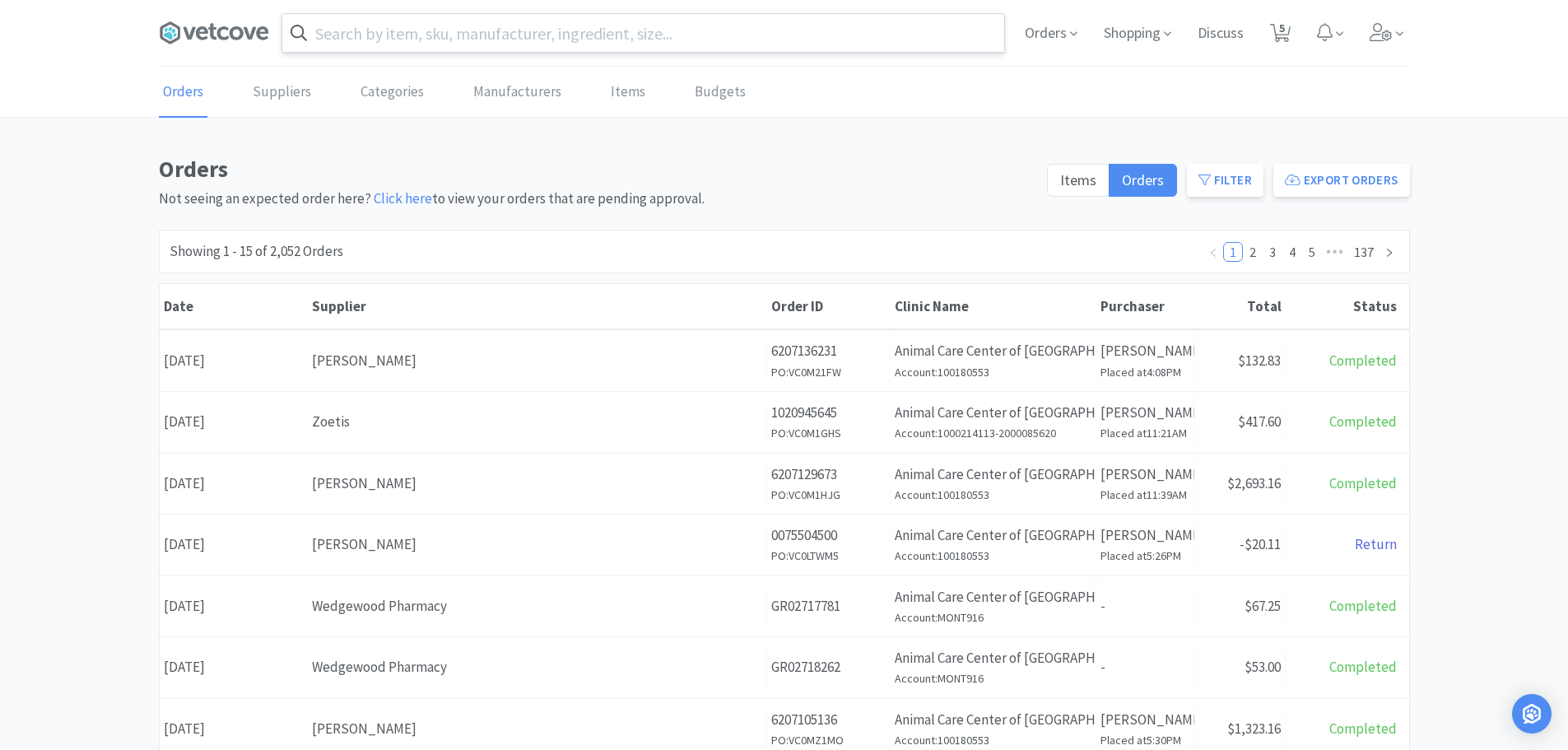
click at [213, 14] on span at bounding box center [220, 33] width 124 height 66
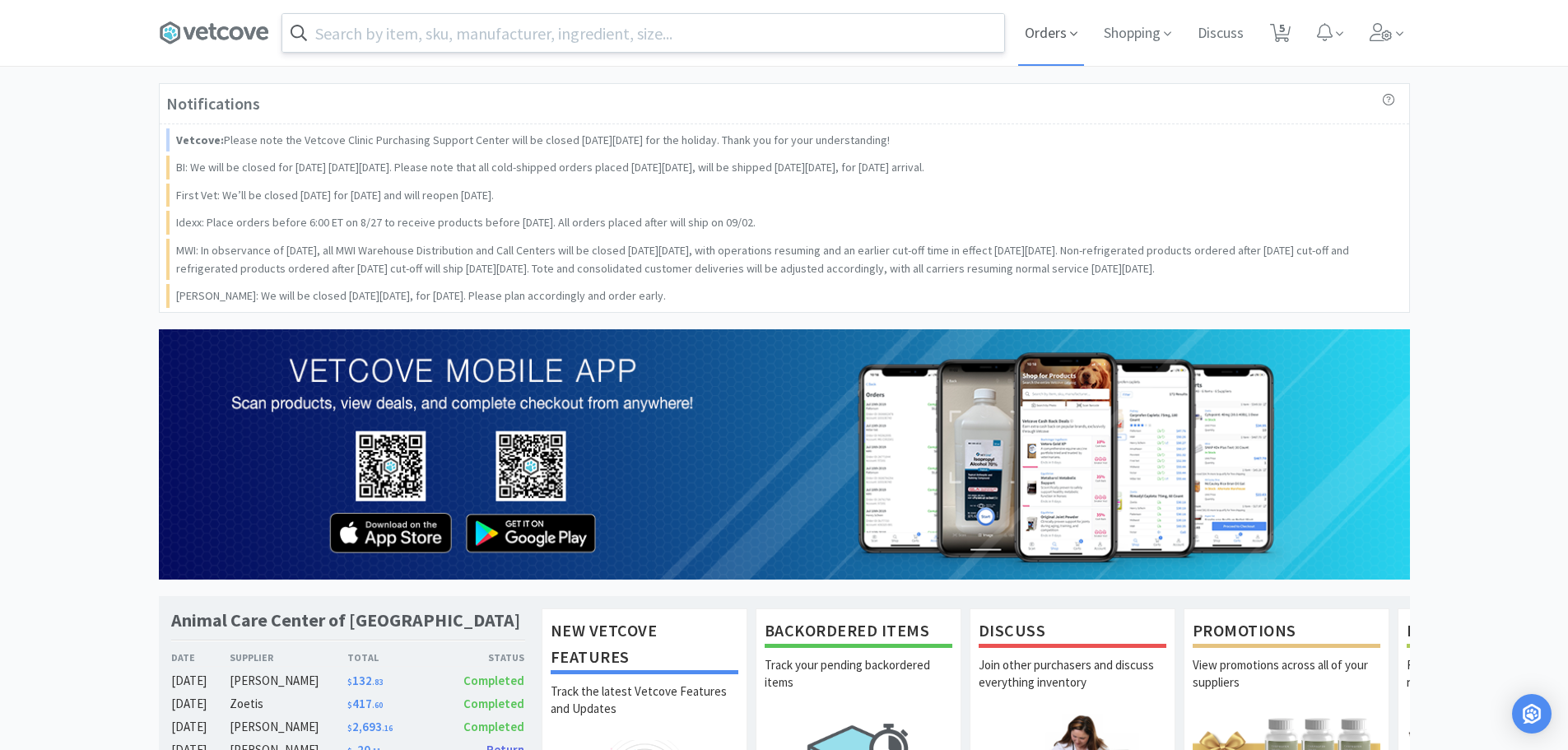
click at [1039, 44] on span "Orders" at bounding box center [1051, 33] width 66 height 66
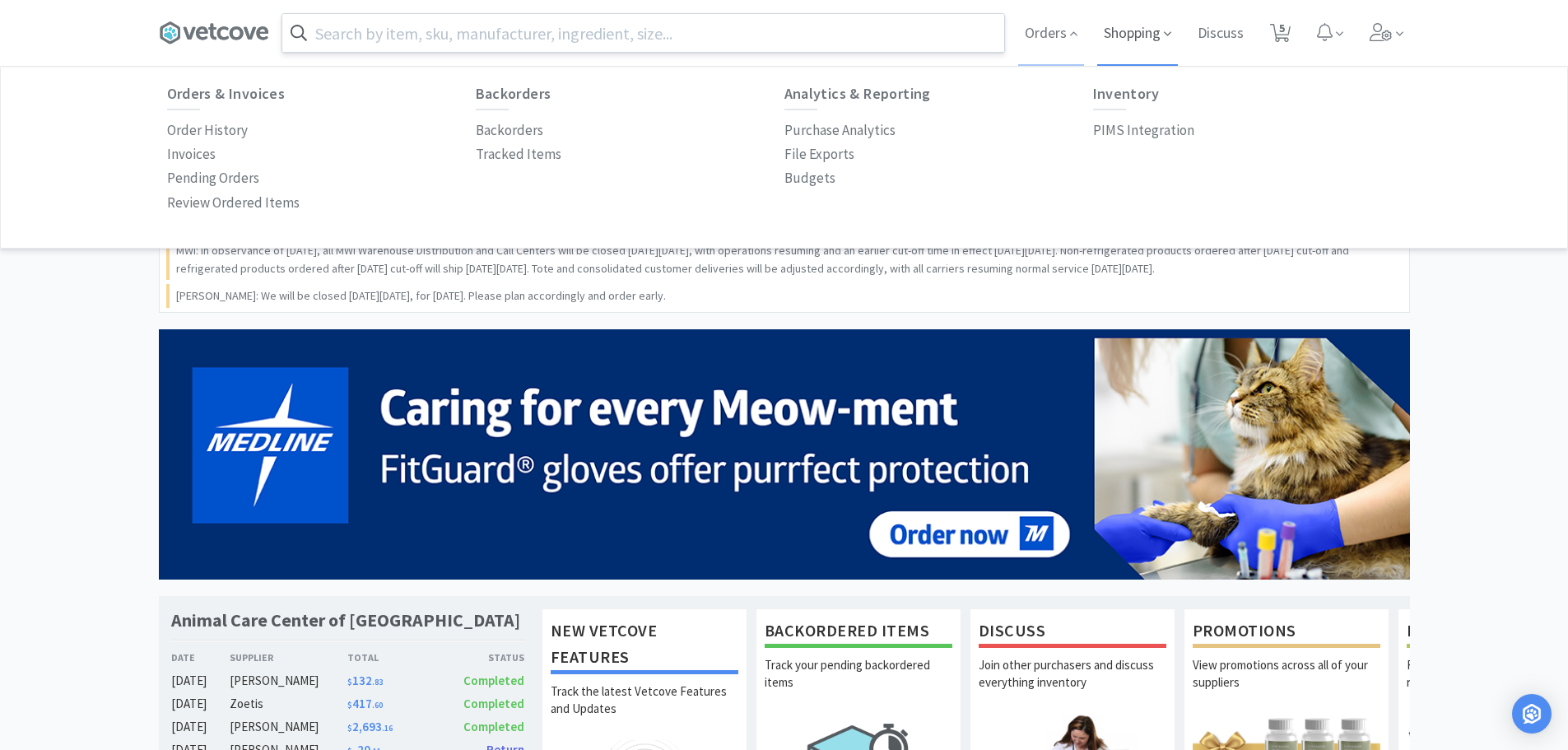
click at [1170, 34] on icon at bounding box center [1167, 33] width 8 height 15
click at [864, 136] on p "All Shopping Lists" at bounding box center [836, 131] width 105 height 23
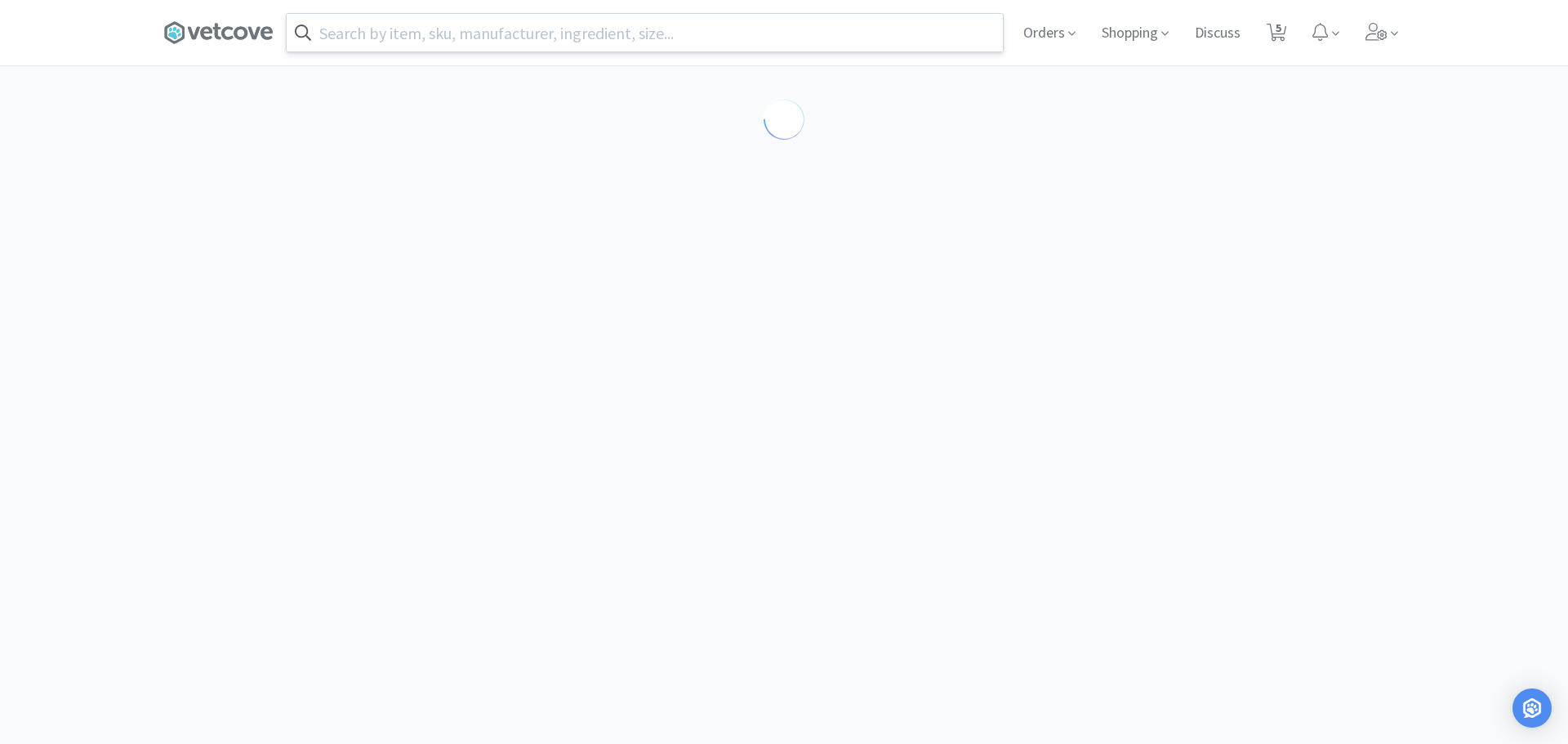
select select "3"
select select "1"
select select "2"
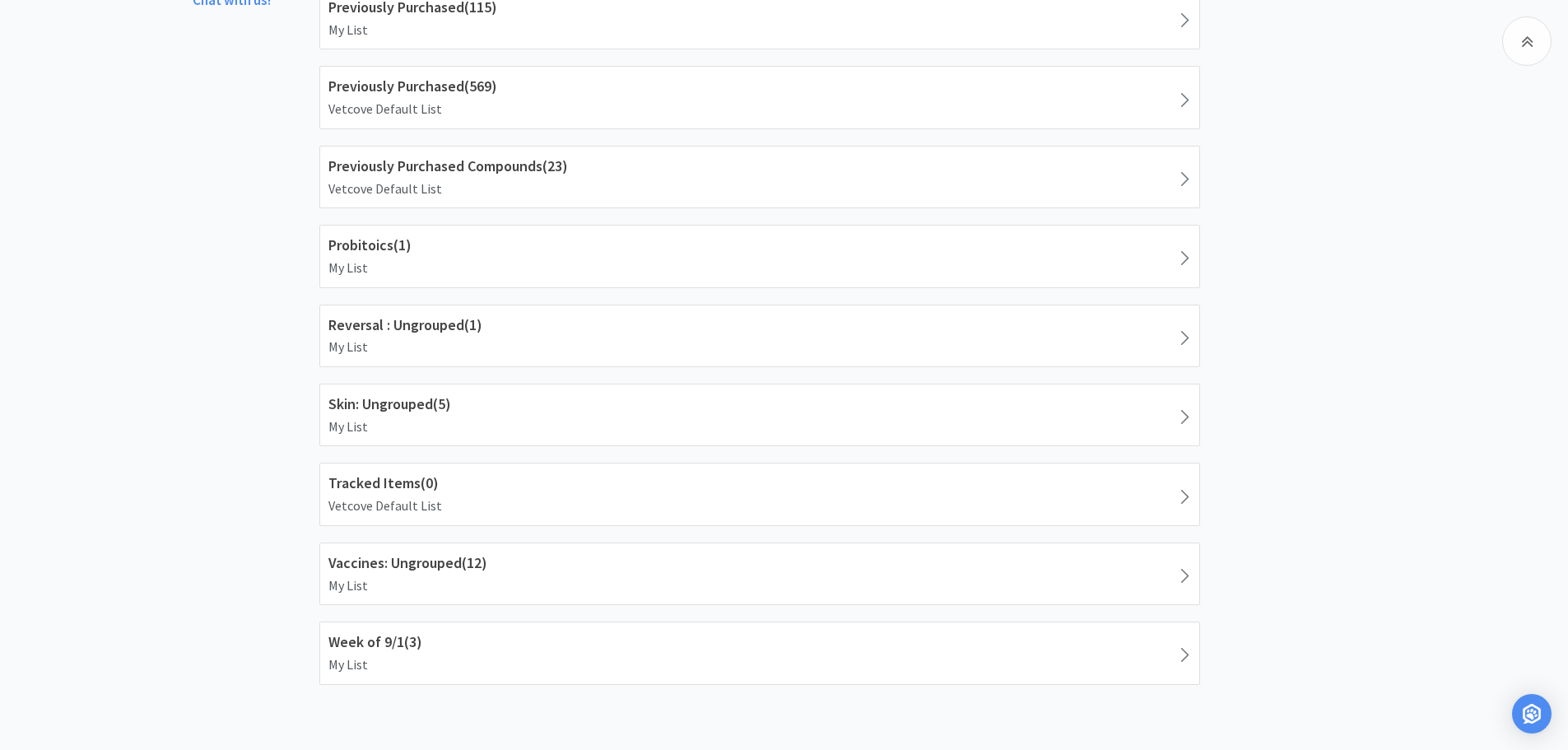
scroll to position [1226, 0]
click at [393, 637] on h1 "Week of 9/1 ( 3 )" at bounding box center [760, 641] width 862 height 24
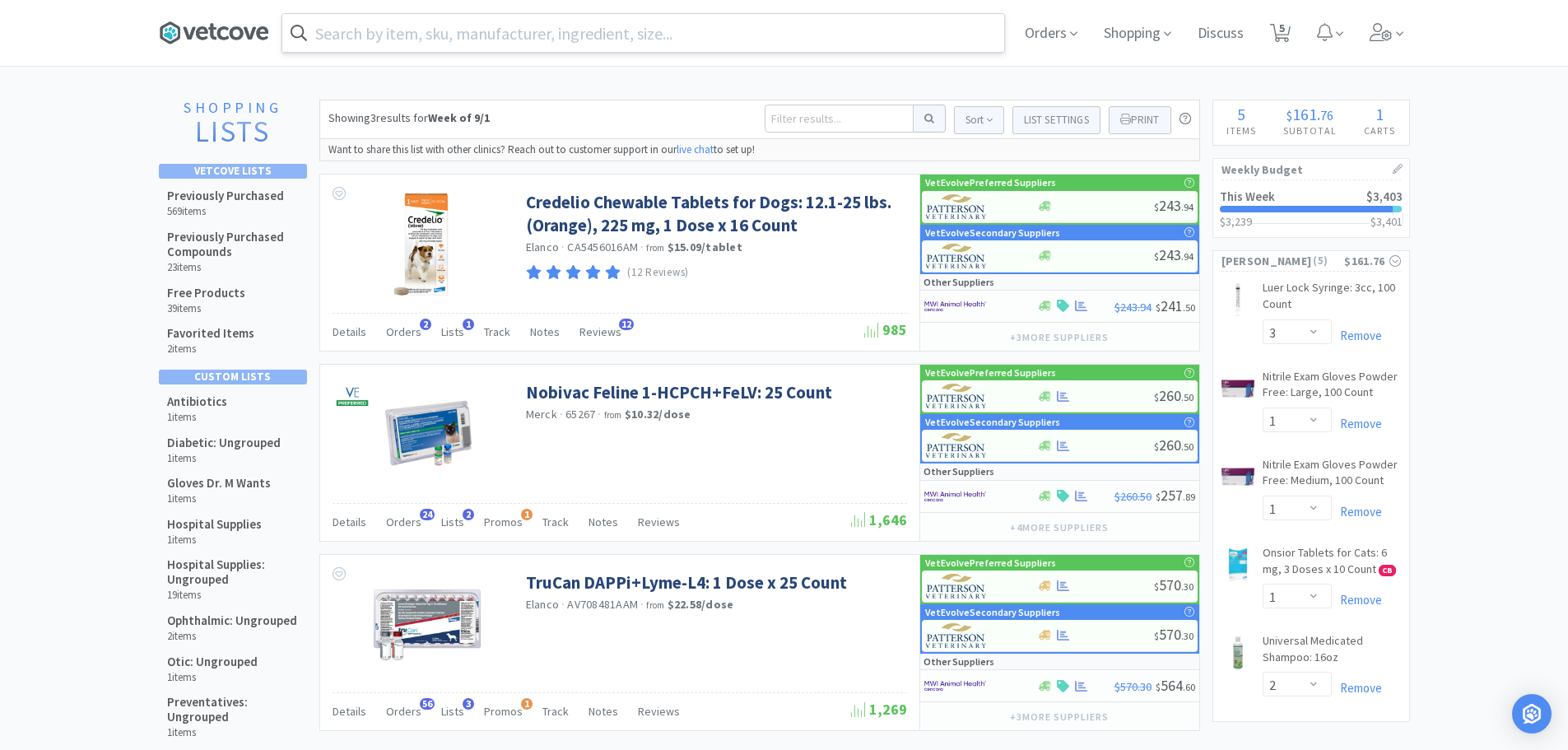
click at [220, 31] on icon at bounding box center [222, 32] width 11 height 13
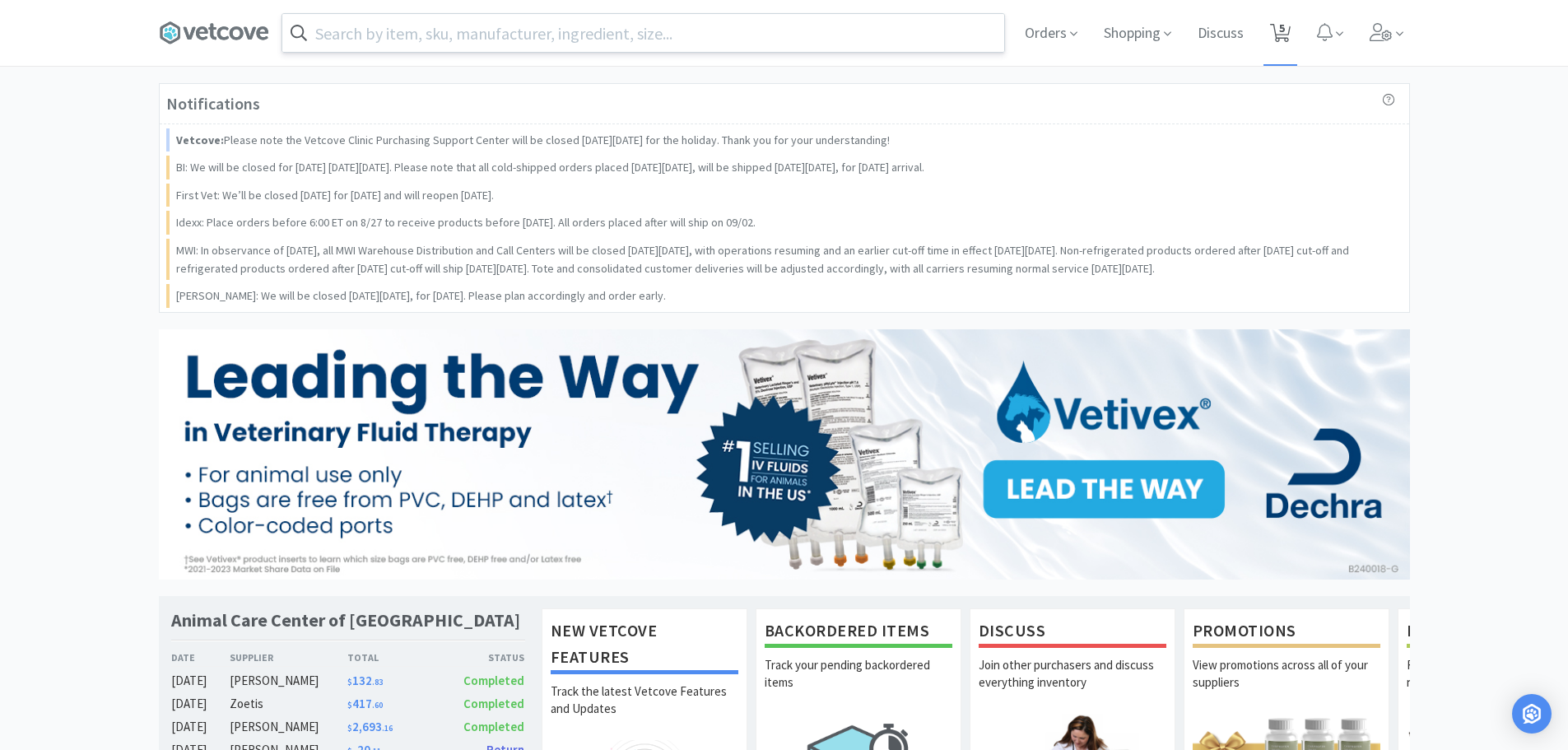
click at [1276, 25] on icon at bounding box center [1281, 32] width 21 height 18
select select "3"
select select "1"
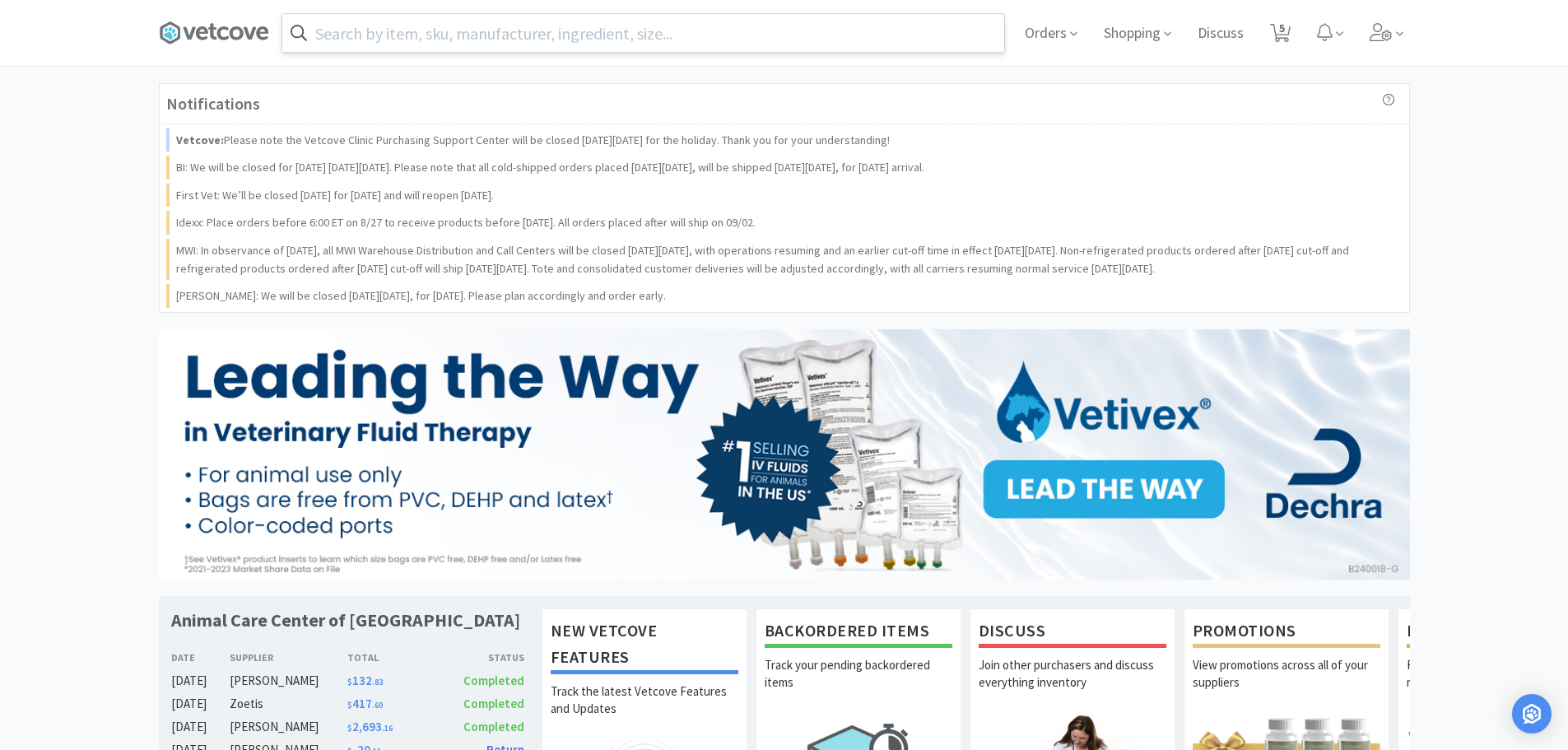
select select "2"
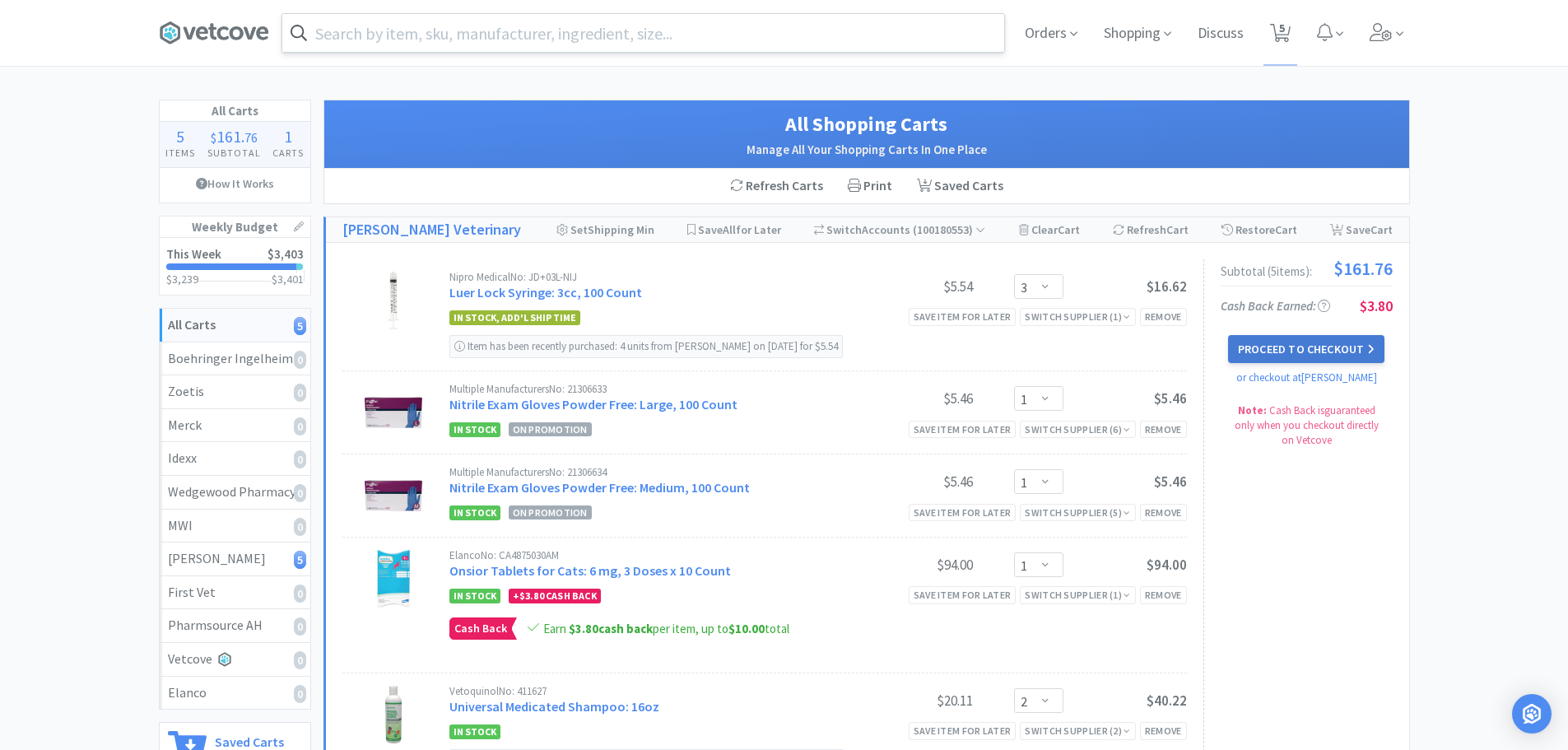
click at [1264, 342] on button "Proceed to Checkout" at bounding box center [1307, 349] width 157 height 28
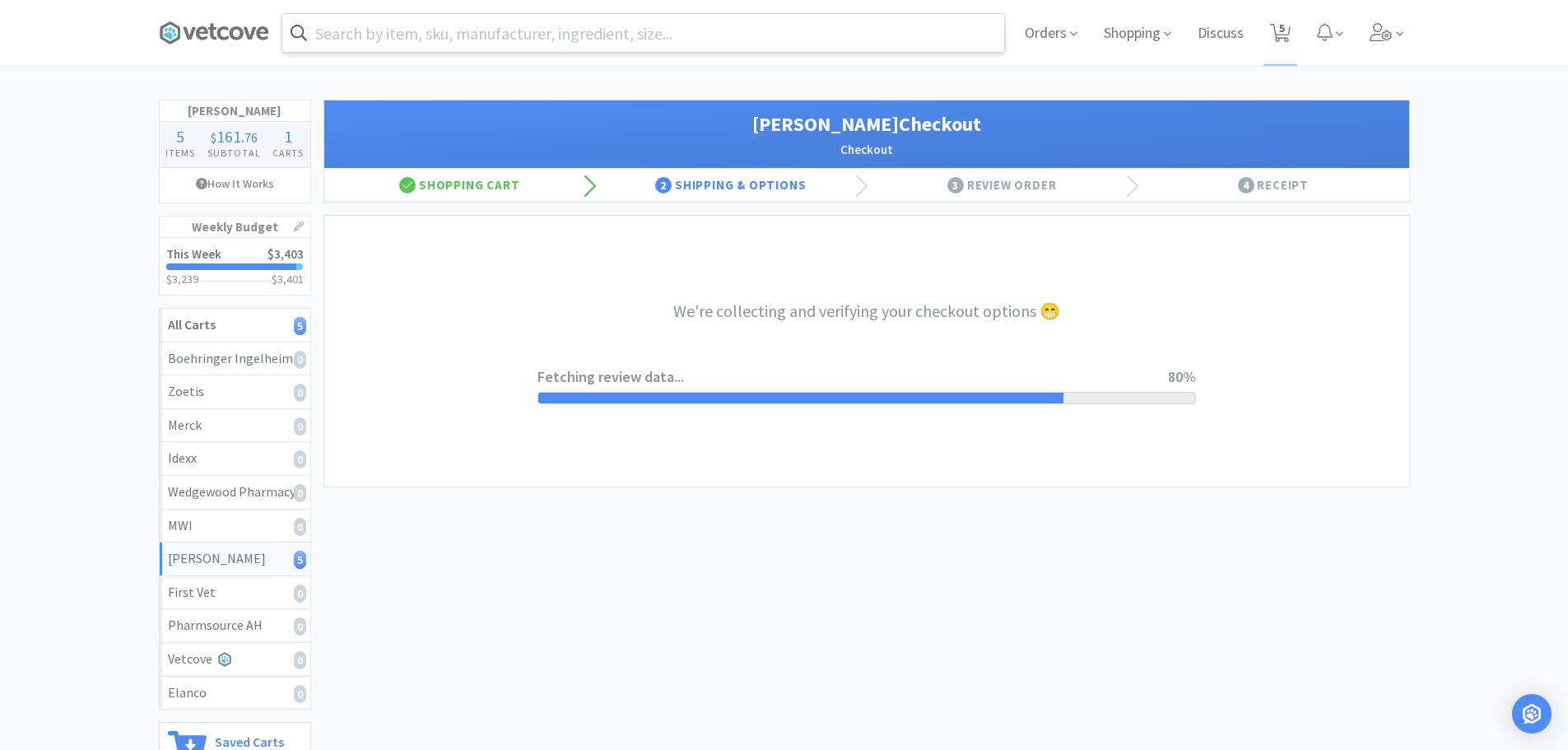
select select "1"
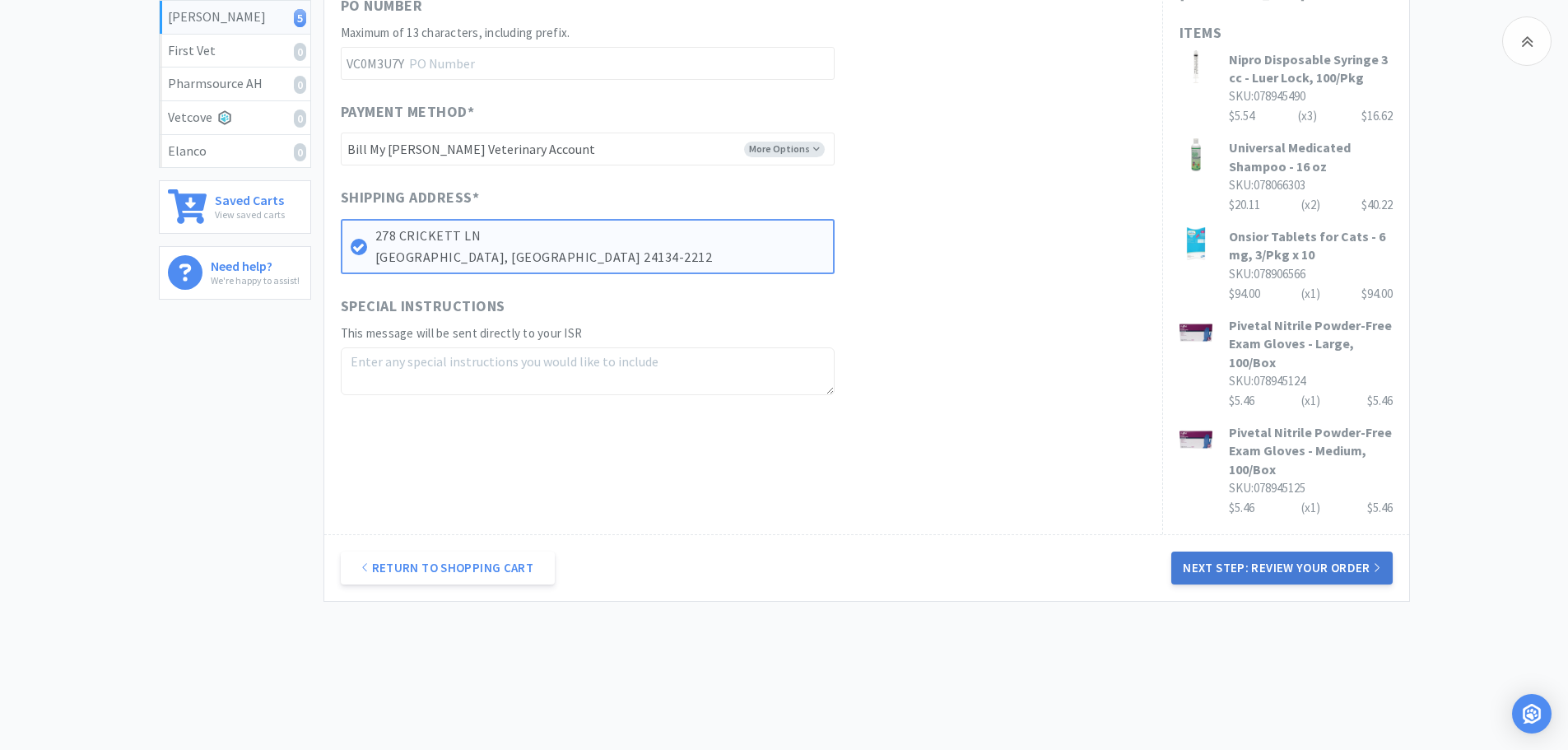
click at [1269, 551] on button "Next Step: Review Your Order" at bounding box center [1281, 568] width 220 height 33
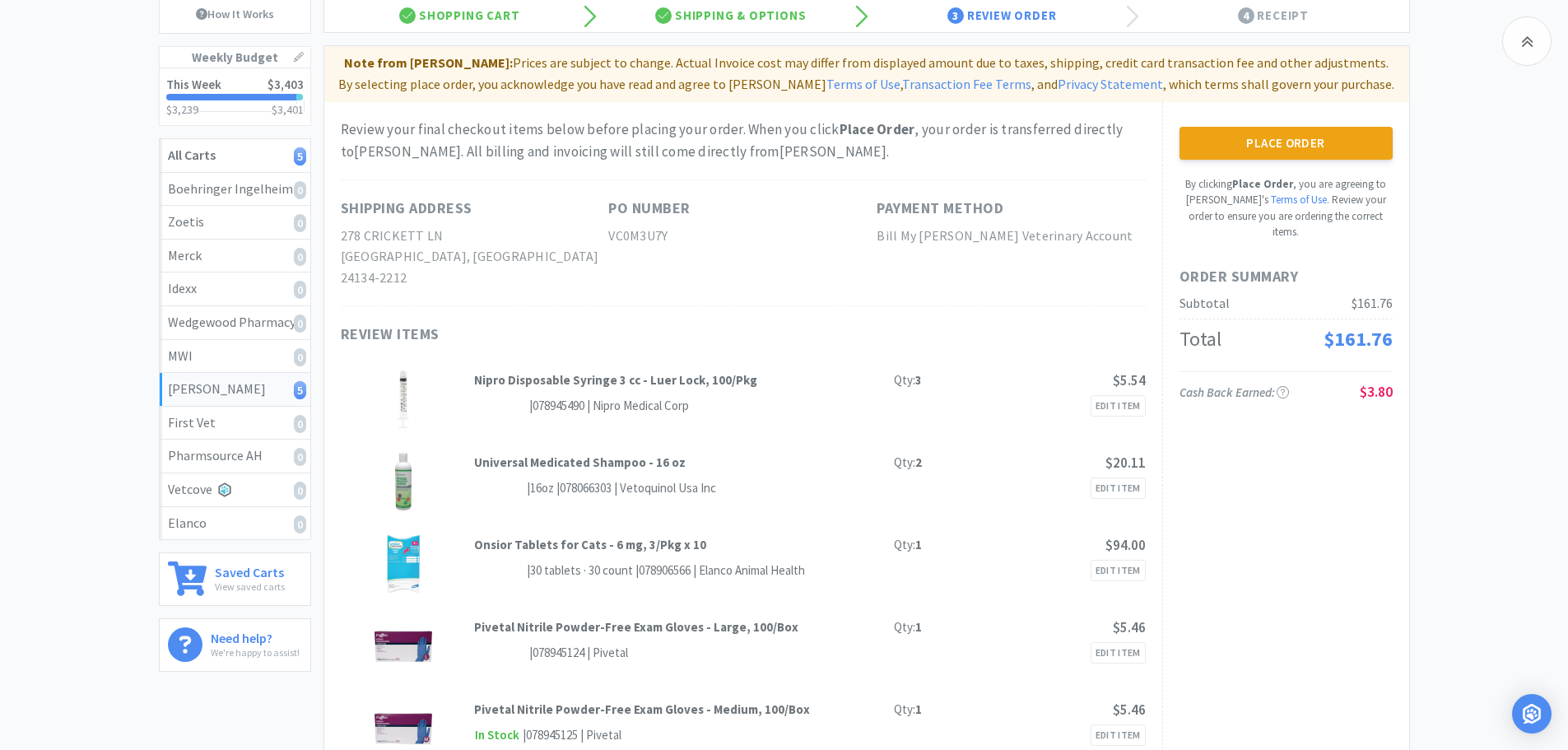
scroll to position [247, 0]
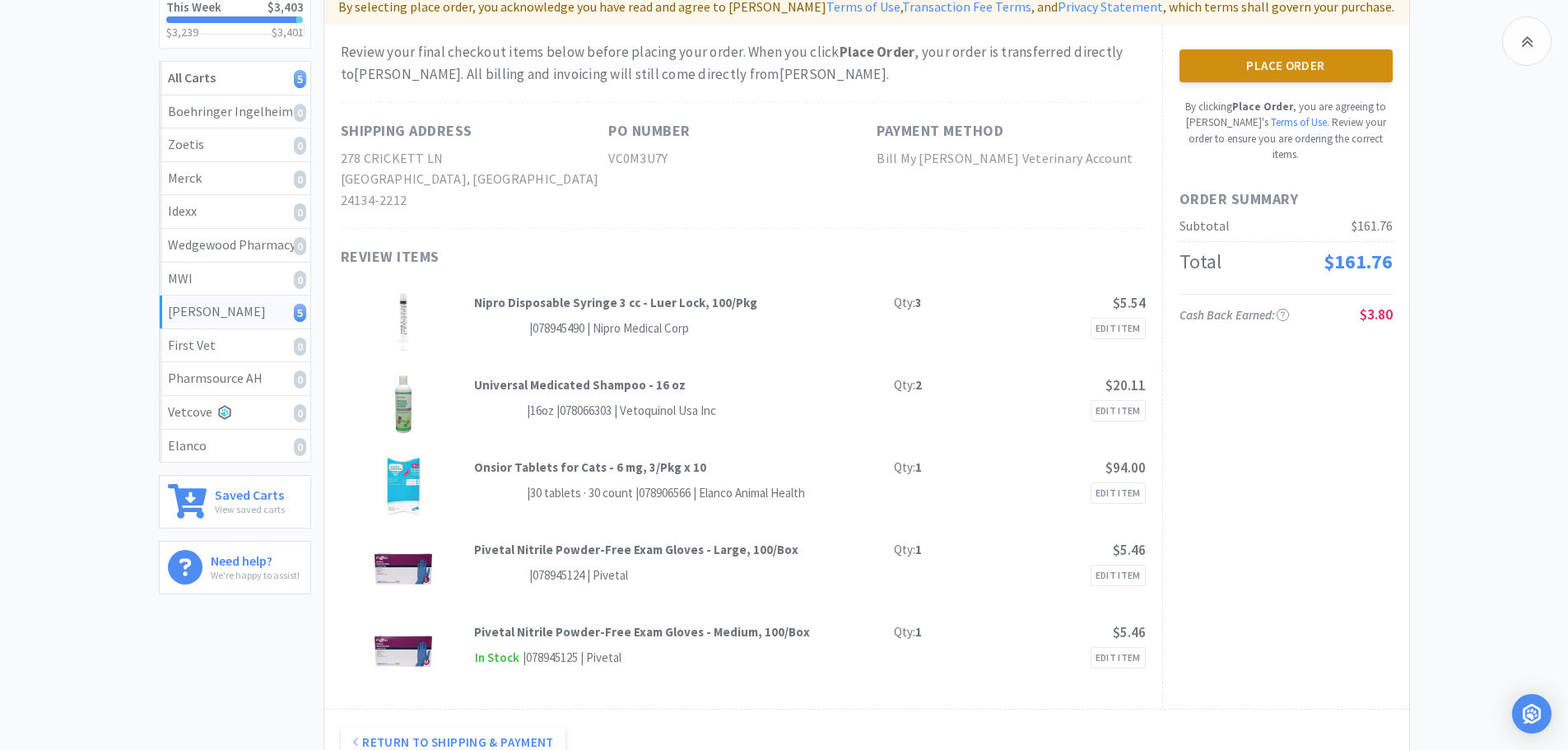
click at [1240, 76] on button "Place Order" at bounding box center [1286, 66] width 213 height 33
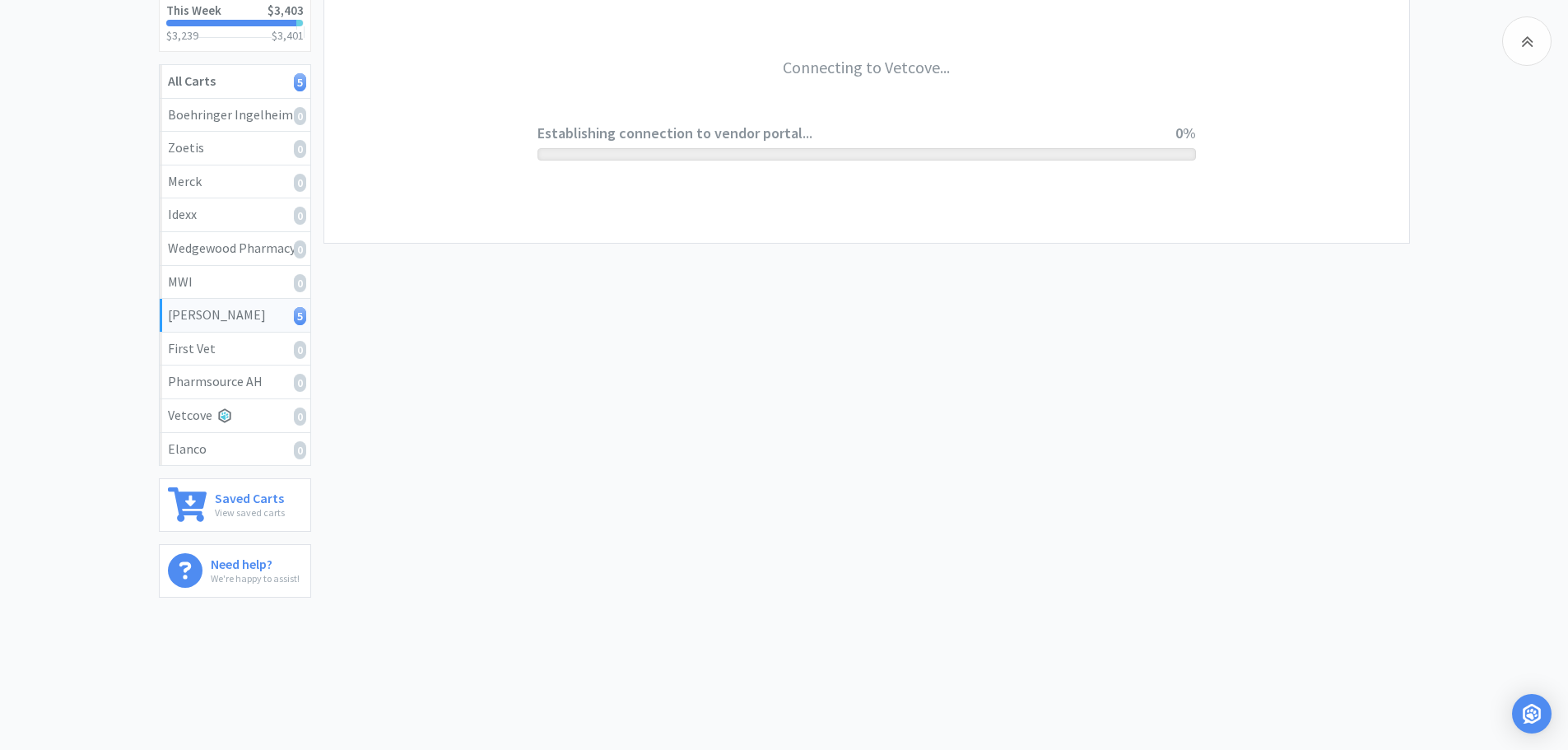
scroll to position [244, 0]
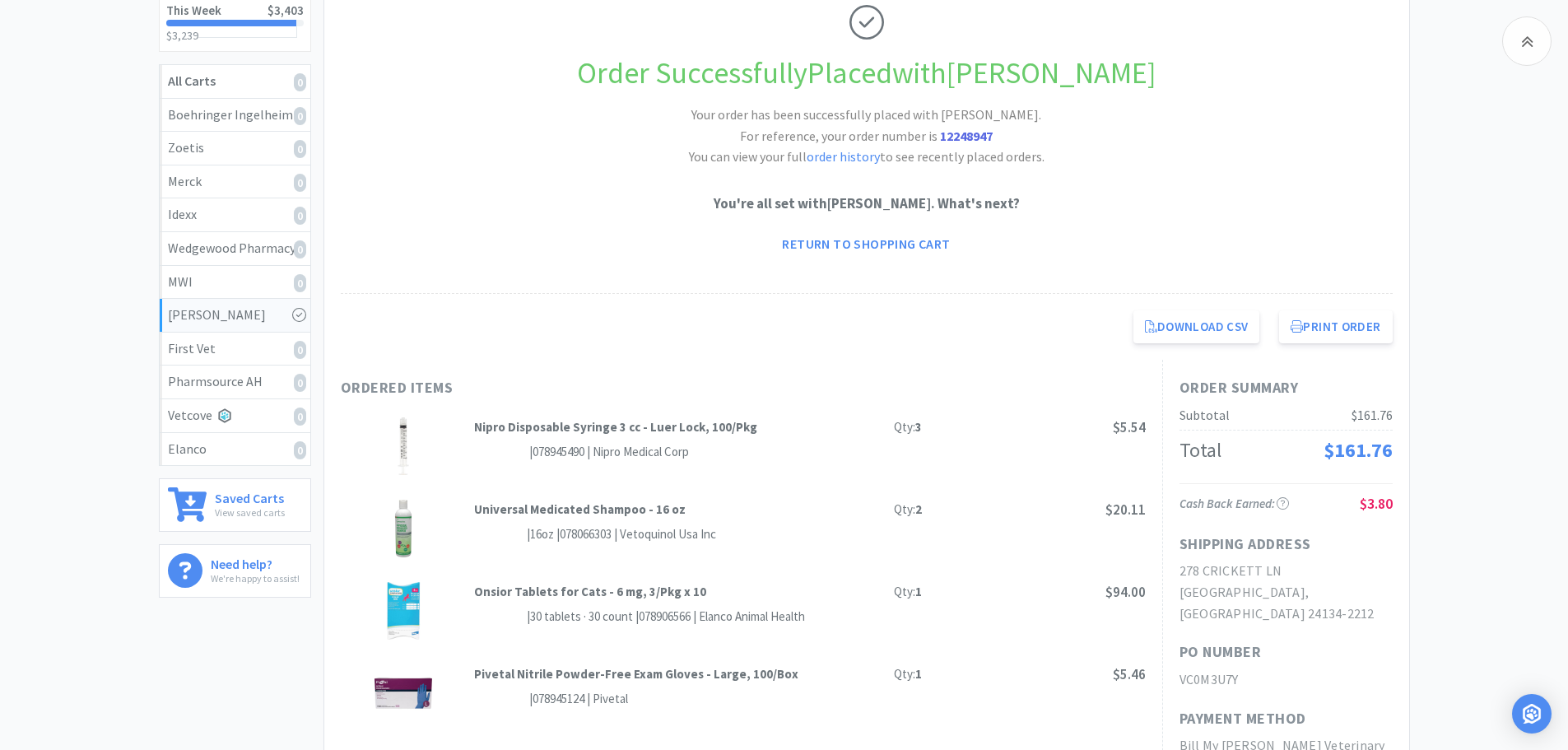
scroll to position [247, 0]
click at [1335, 315] on button "Print Order" at bounding box center [1335, 323] width 112 height 33
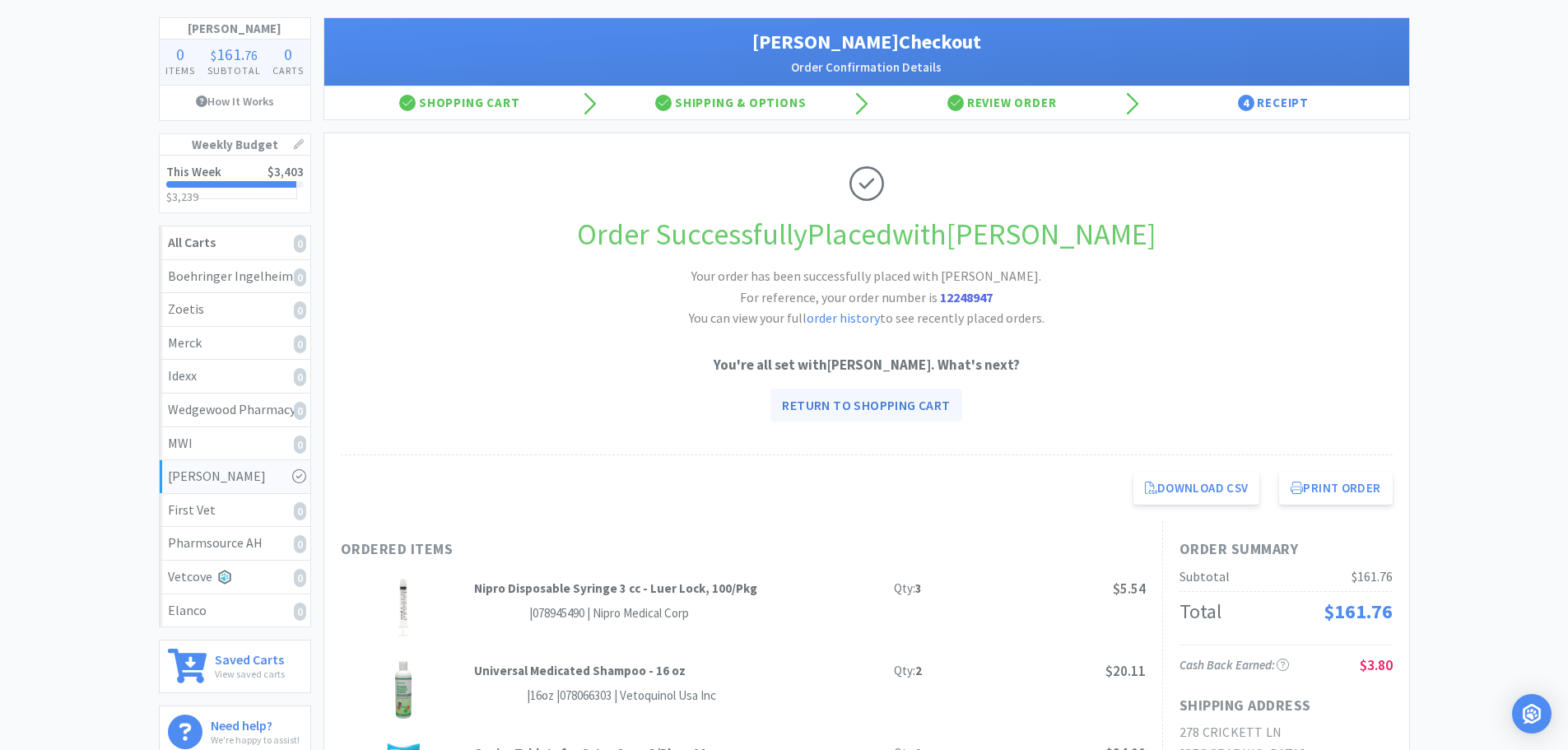
scroll to position [0, 0]
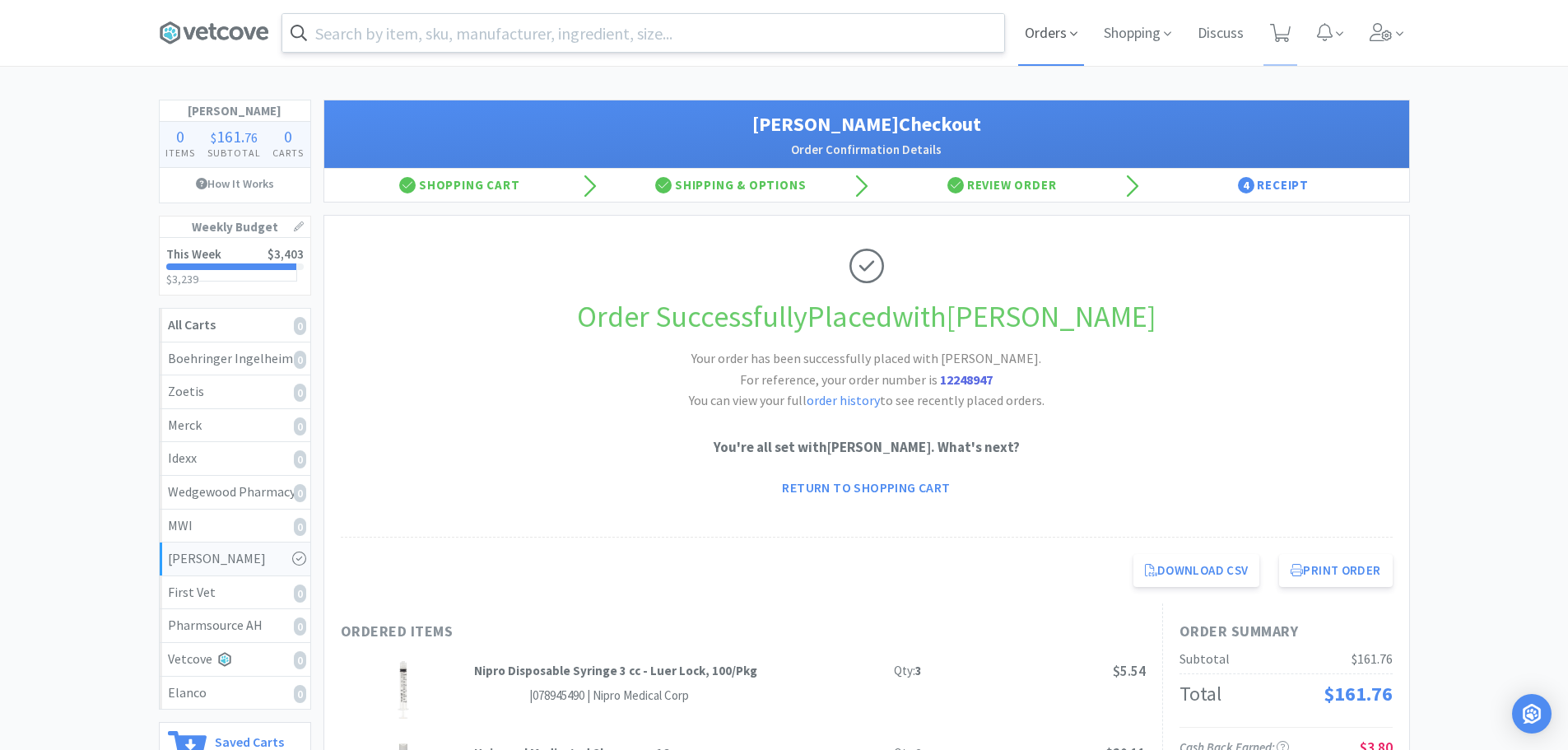
click at [1053, 32] on span "Orders" at bounding box center [1051, 33] width 66 height 66
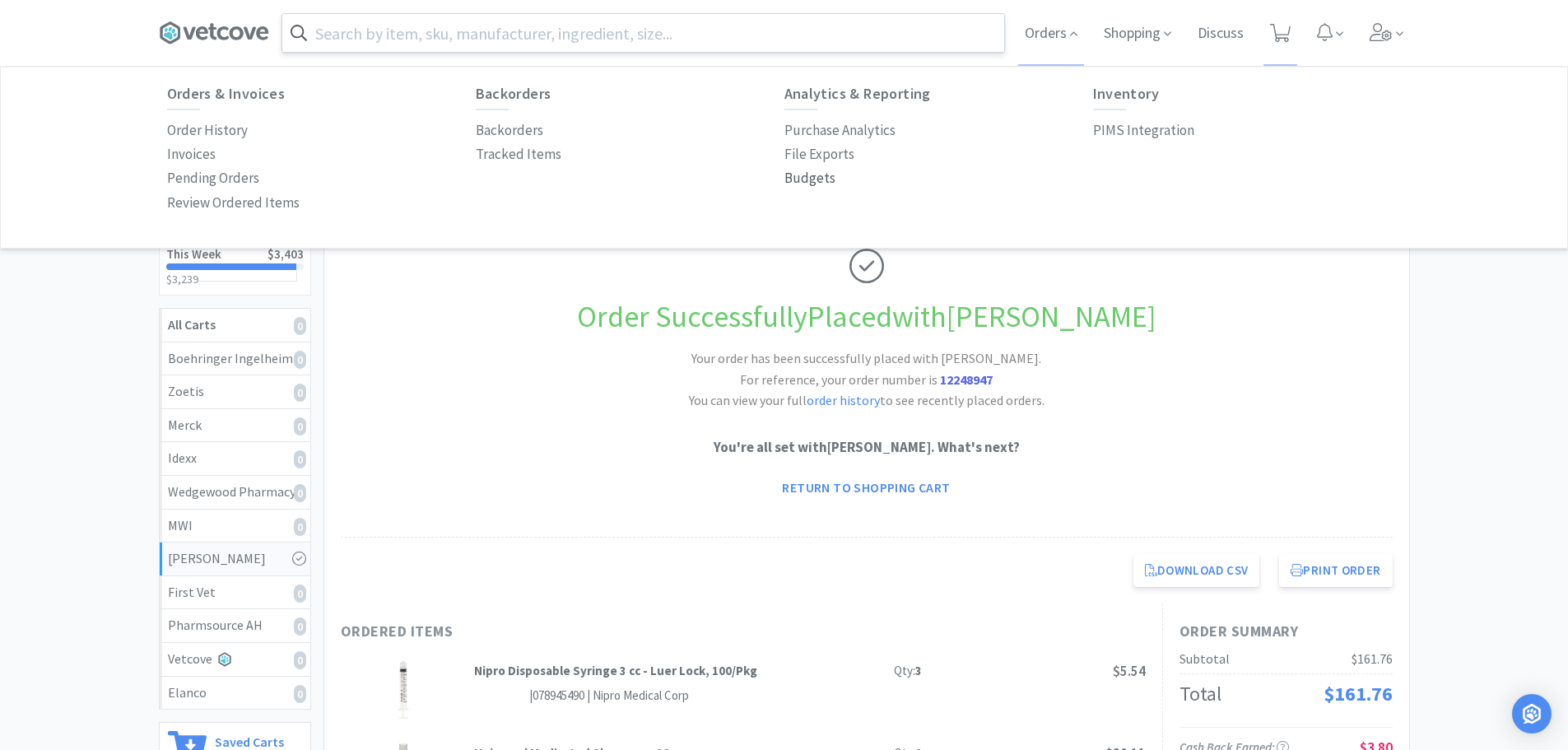
click at [812, 180] on p "Budgets" at bounding box center [809, 179] width 51 height 23
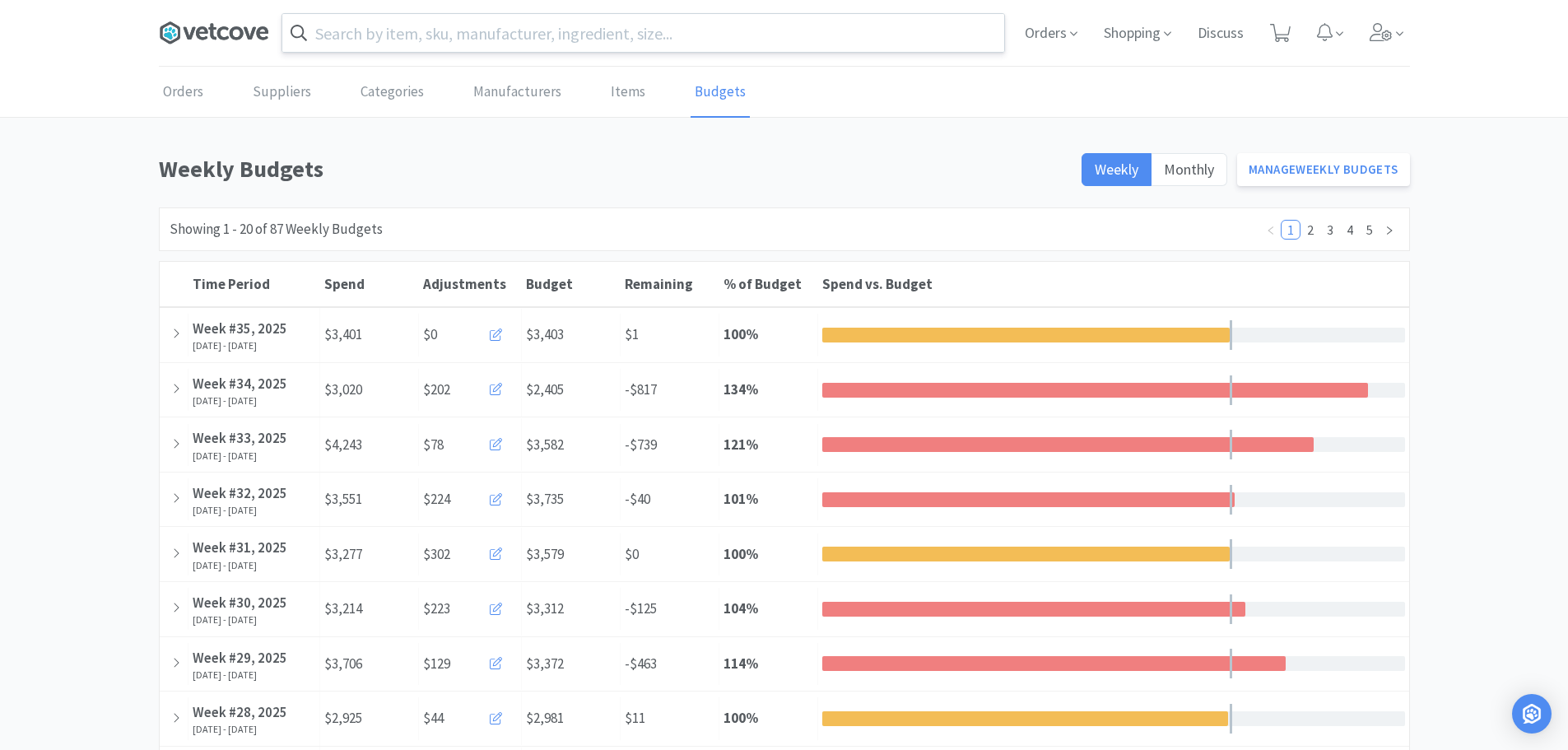
click at [194, 23] on icon at bounding box center [213, 33] width 111 height 24
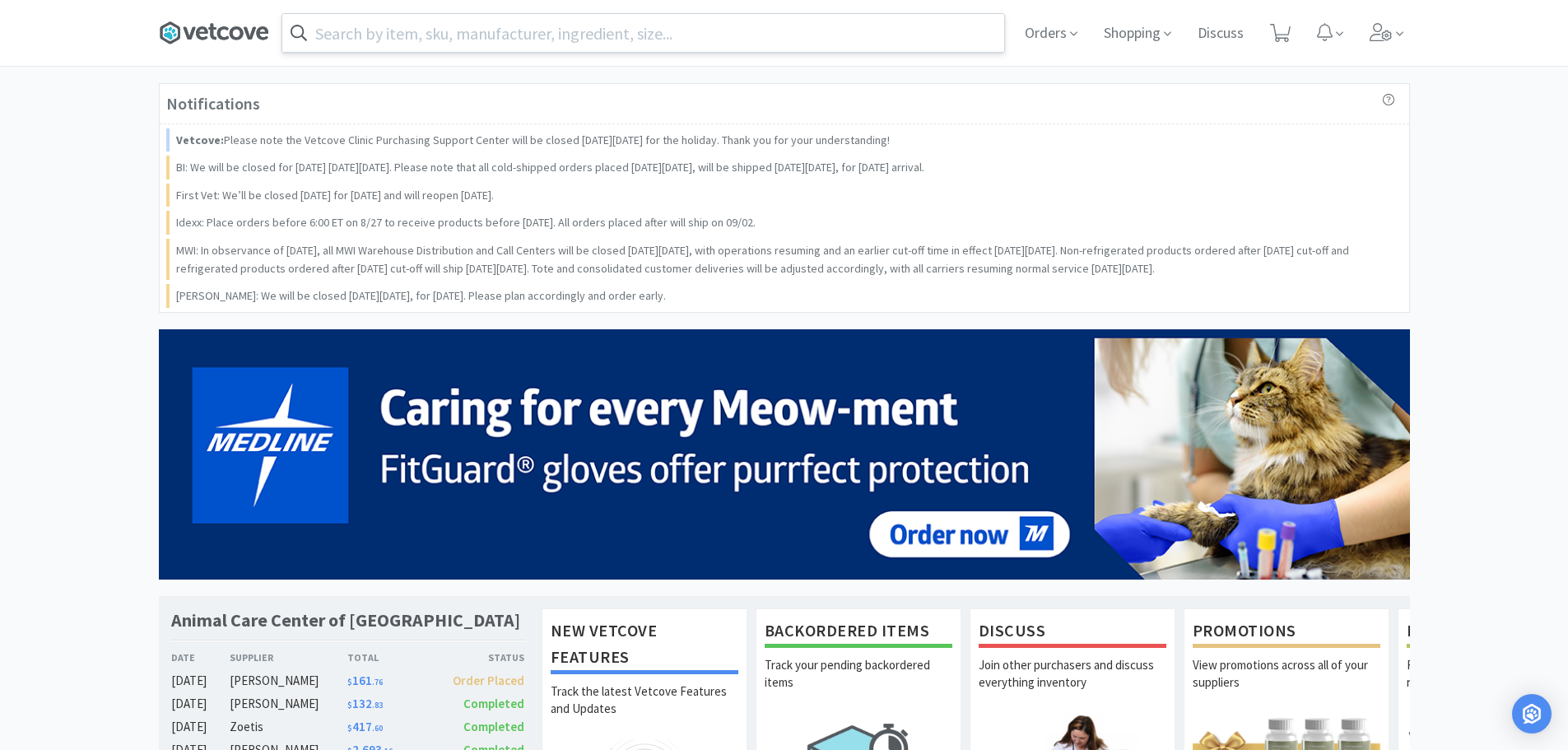
click at [214, 30] on icon at bounding box center [212, 31] width 8 height 17
